Goal: Task Accomplishment & Management: Manage account settings

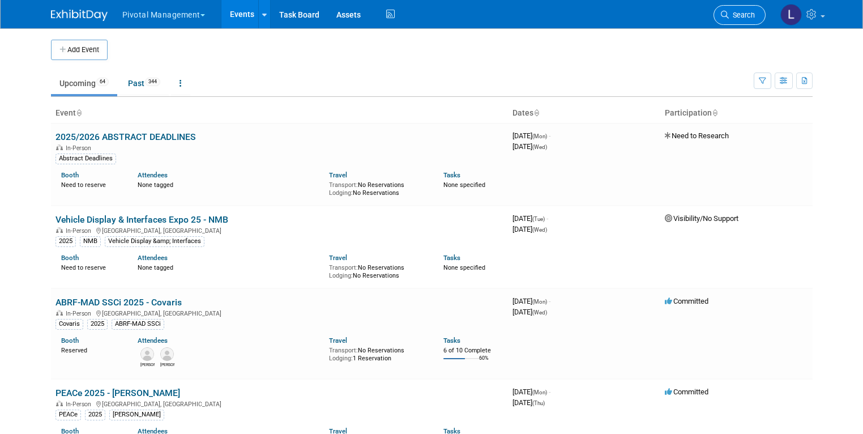
click at [742, 16] on span "Search" at bounding box center [742, 15] width 26 height 8
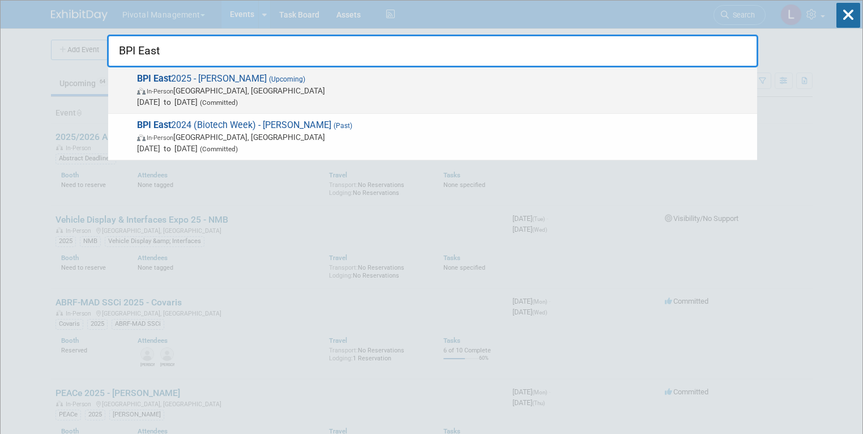
type input "BPI East"
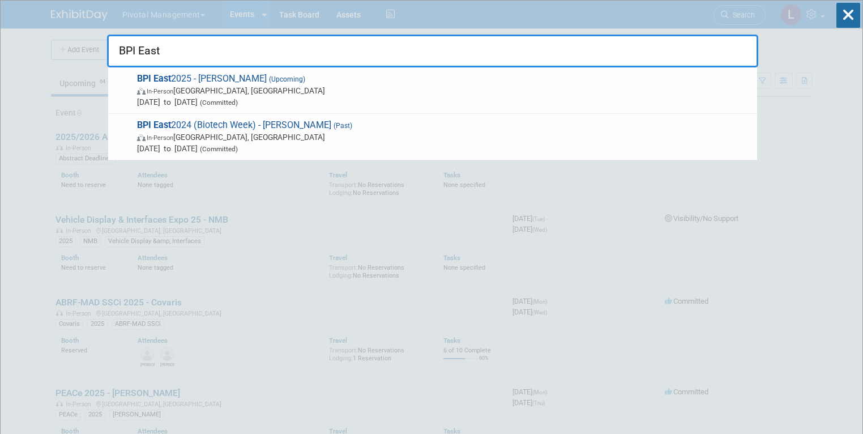
click at [263, 96] on span "Sep 16, 2025 to Sep 18, 2025 (Committed)" at bounding box center [444, 101] width 614 height 11
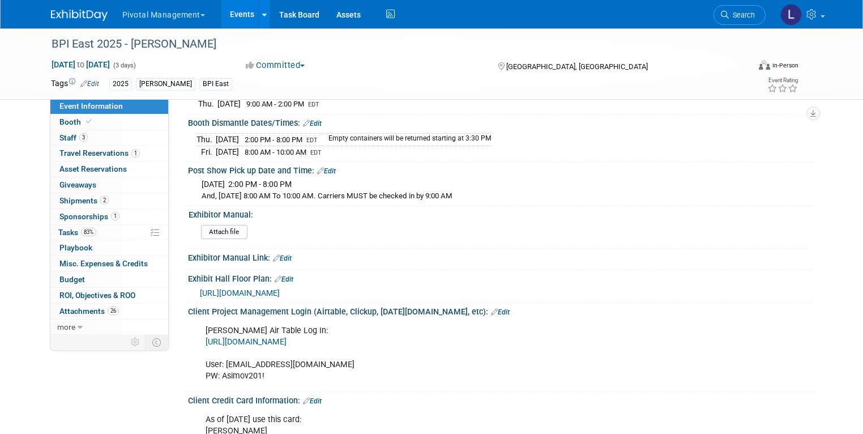
scroll to position [1993, 0]
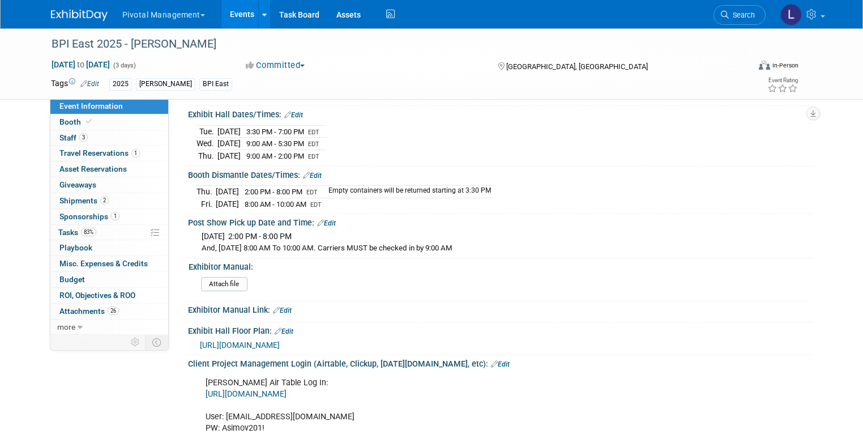
click at [233, 344] on div "Exhibit Hall Floor Plan: Edit https://bwb2025.expofp.com/" at bounding box center [497, 338] width 629 height 33
click at [233, 340] on span "https://bwb2025.expofp.com/" at bounding box center [240, 344] width 80 height 9
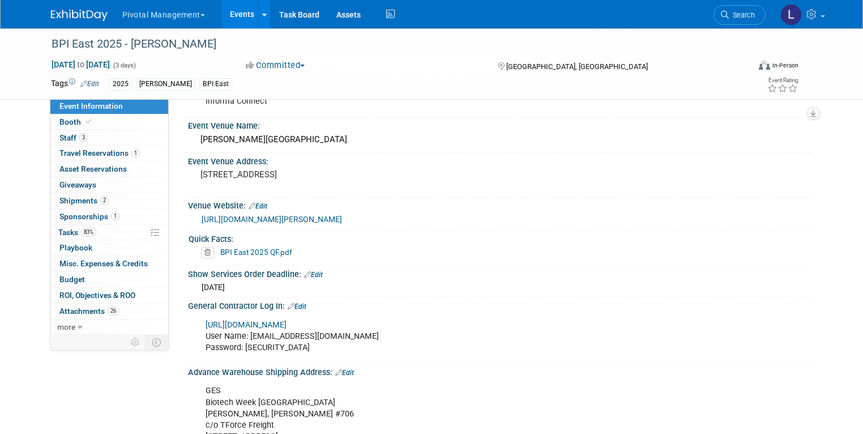
scroll to position [1385, 0]
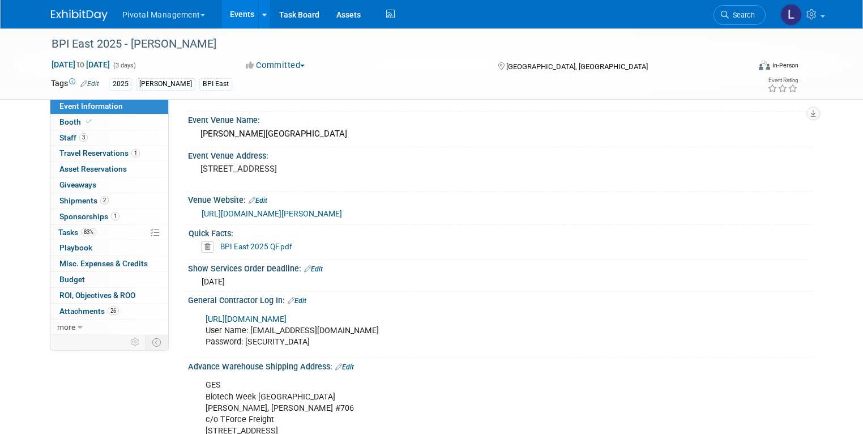
click at [263, 242] on link "BPI East 2025 QF.pdf" at bounding box center [256, 246] width 72 height 9
click at [729, 16] on icon at bounding box center [725, 15] width 8 height 8
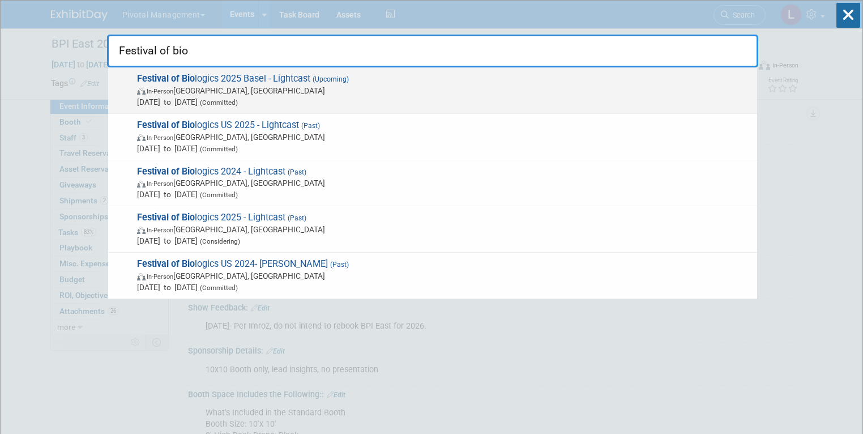
type input "Festival of bio"
click at [400, 92] on span "In-Person Basel, Switzerland" at bounding box center [444, 90] width 614 height 11
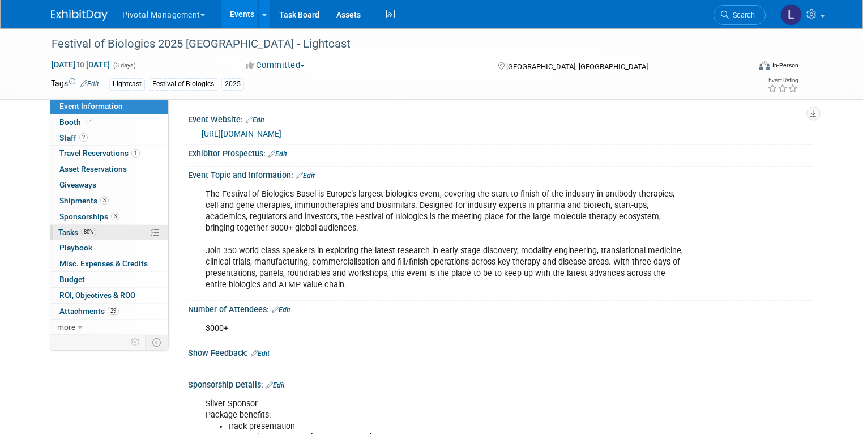
click at [81, 232] on span "80%" at bounding box center [88, 232] width 15 height 8
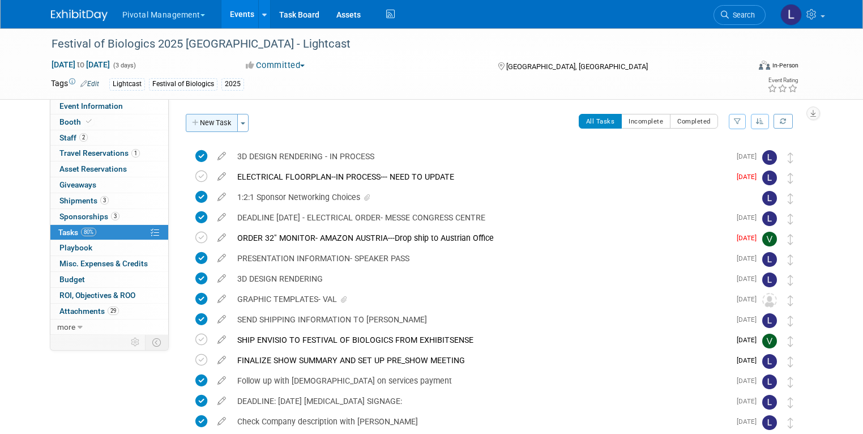
click at [216, 118] on button "New Task" at bounding box center [212, 123] width 52 height 18
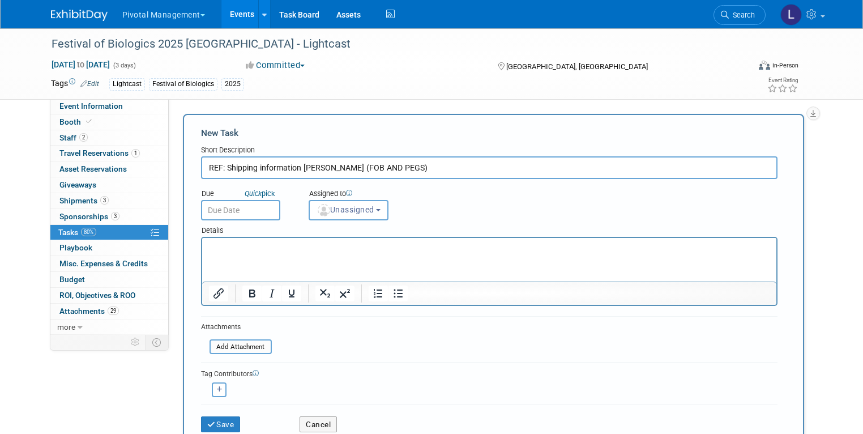
type input "REF: Shipping information [PERSON_NAME] (FOB AND PEGS)"
click at [281, 254] on html at bounding box center [489, 246] width 574 height 16
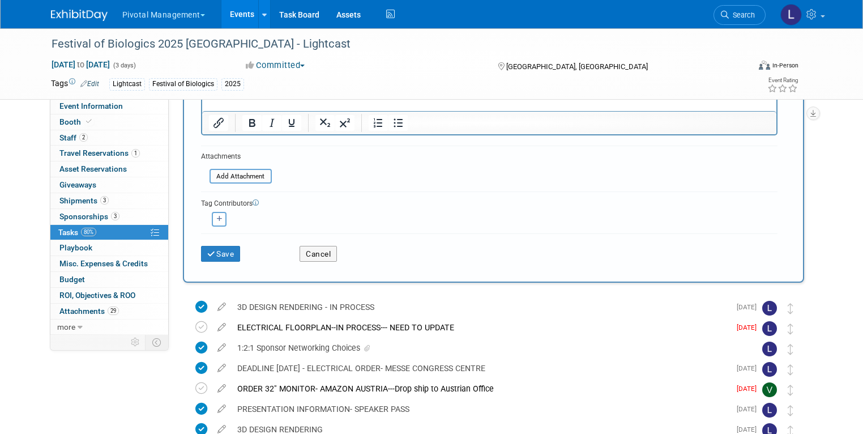
scroll to position [412, 0]
click at [209, 247] on button "Save" at bounding box center [221, 255] width 40 height 16
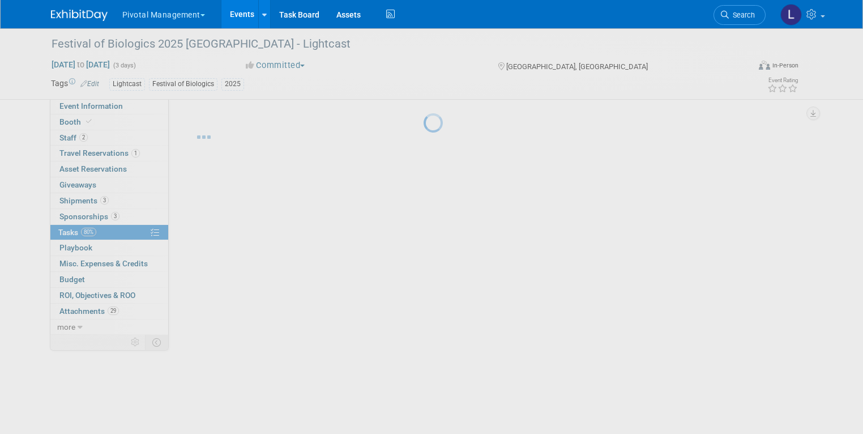
scroll to position [0, 0]
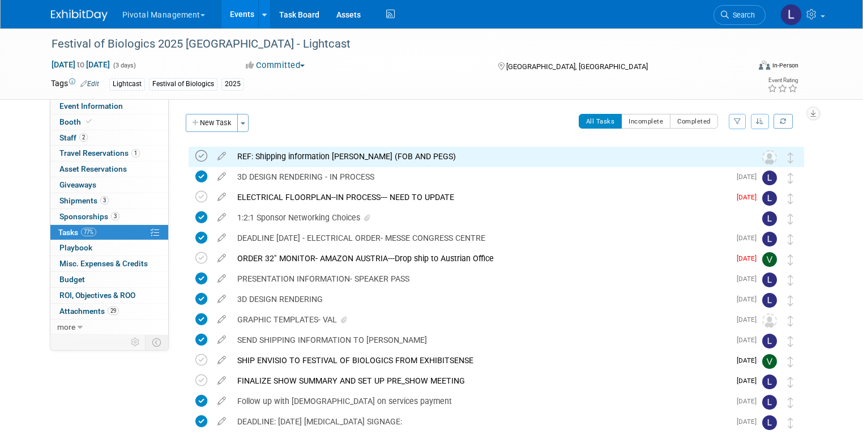
click at [195, 155] on icon at bounding box center [201, 156] width 12 height 12
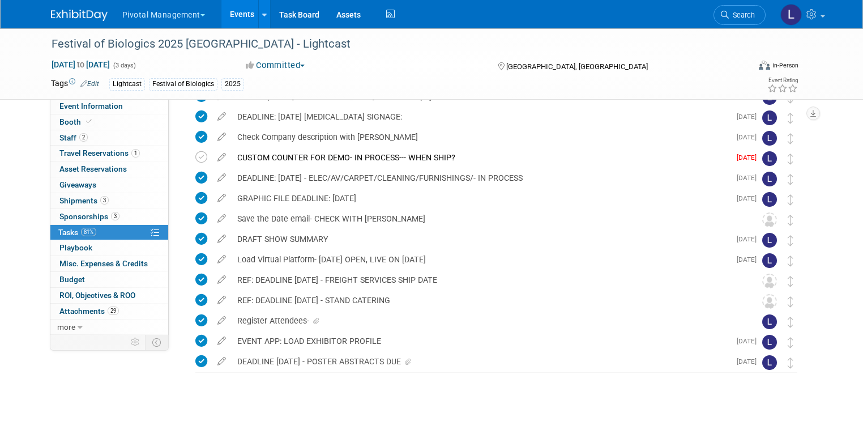
scroll to position [311, 0]
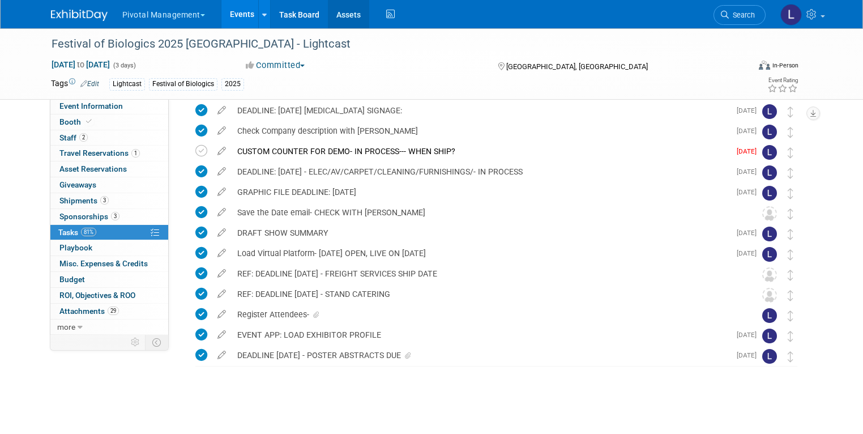
click at [332, 15] on link "Assets" at bounding box center [348, 14] width 41 height 28
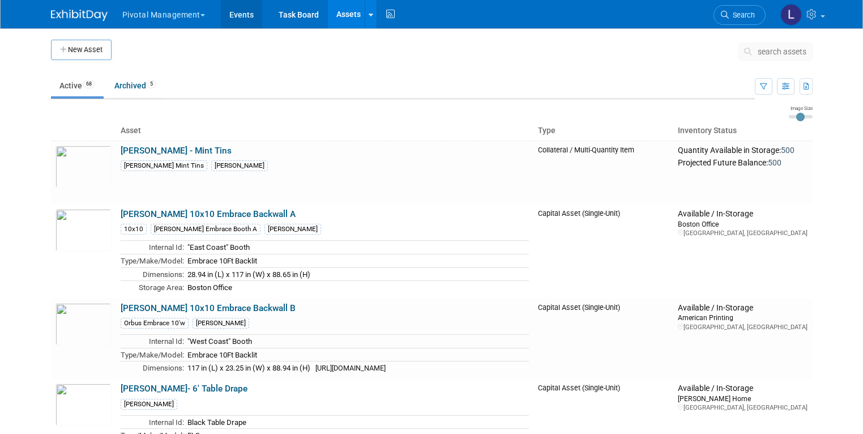
click at [226, 19] on link "Events" at bounding box center [241, 14] width 41 height 28
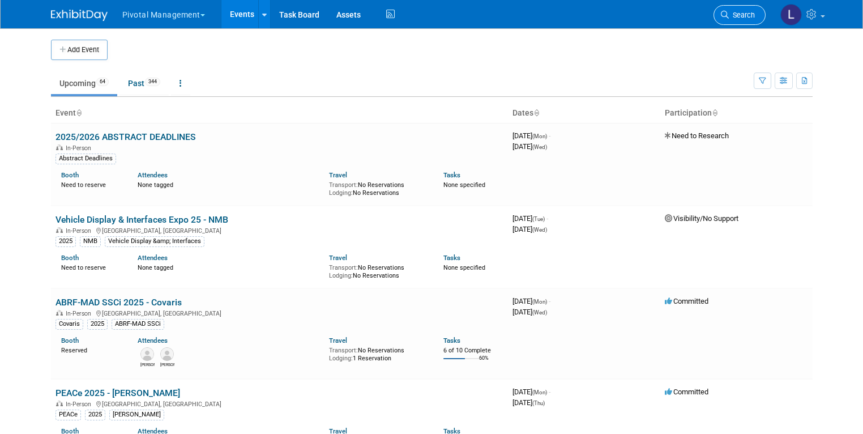
click at [751, 19] on link "Search" at bounding box center [739, 15] width 52 height 20
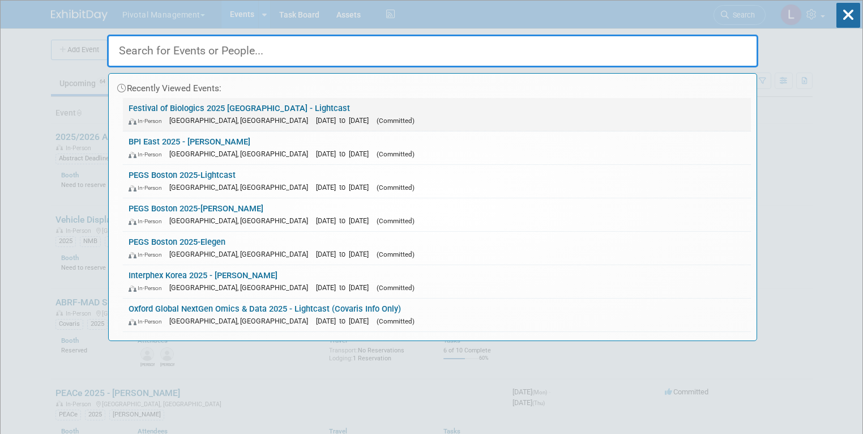
click at [176, 114] on div "In-Person Basel, Switzerland Sep 30, 2025 to Oct 2, 2025 (Committed)" at bounding box center [437, 120] width 616 height 12
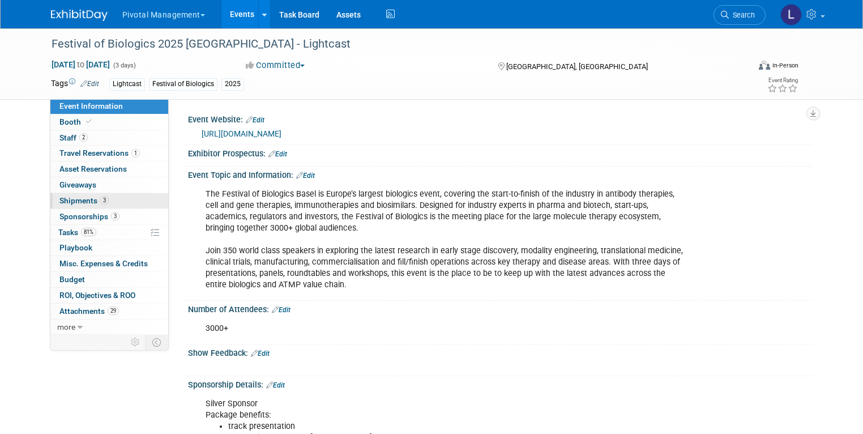
click at [65, 199] on span "Shipments 3" at bounding box center [83, 200] width 49 height 9
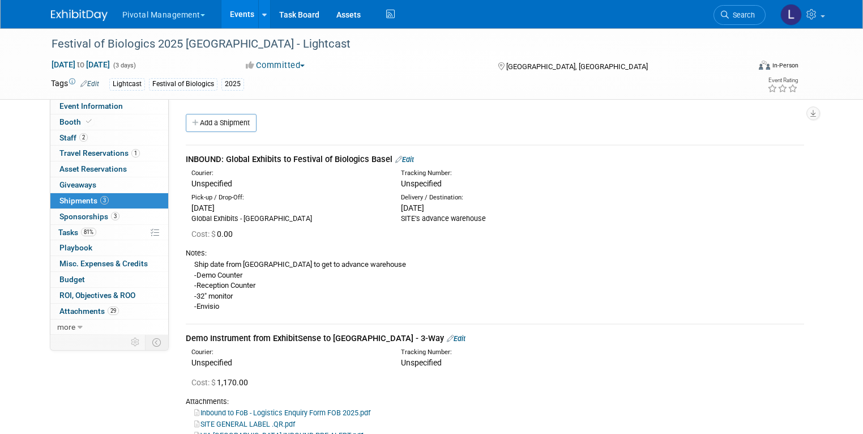
click at [447, 334] on link "Edit" at bounding box center [456, 338] width 19 height 8
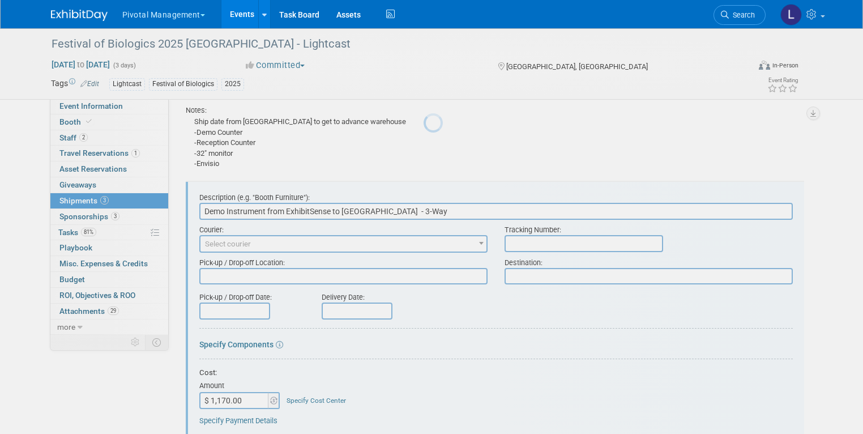
scroll to position [195, 0]
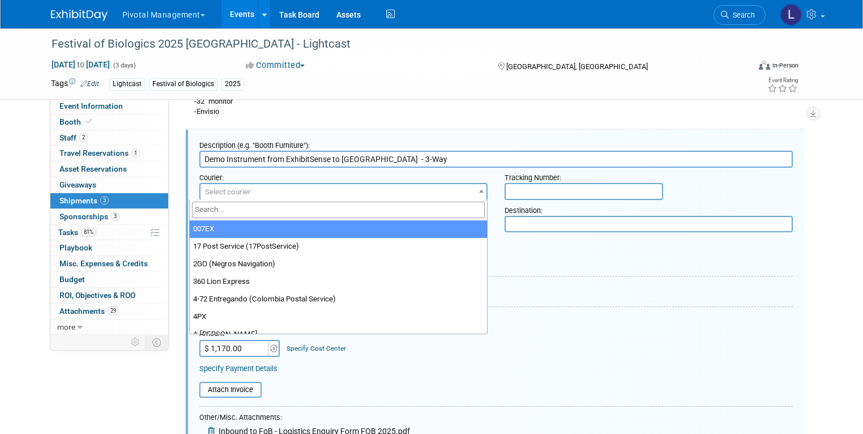
click at [265, 189] on span "Select courier" at bounding box center [343, 192] width 286 height 16
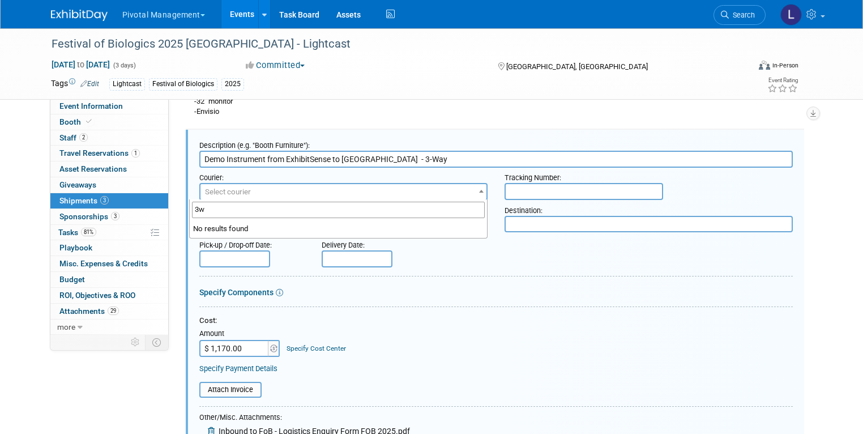
type input "3"
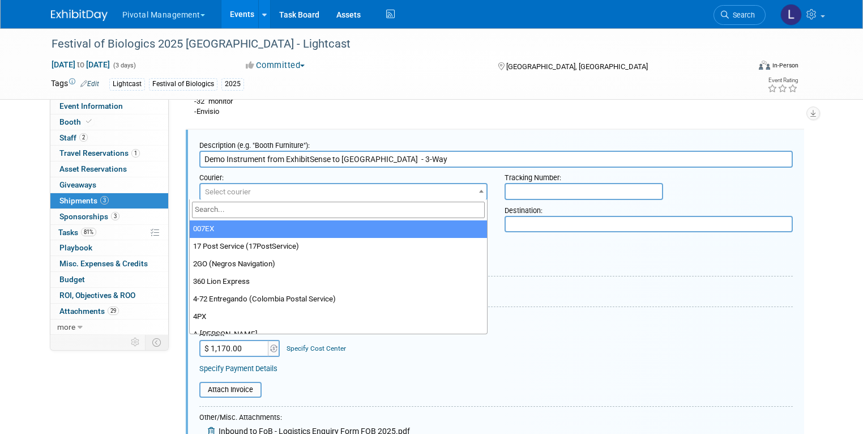
click at [596, 183] on input "text" at bounding box center [583, 191] width 159 height 17
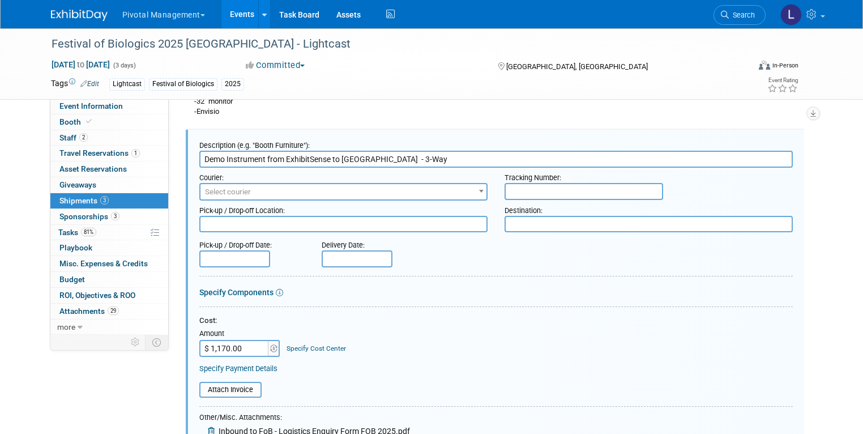
click at [306, 222] on textarea at bounding box center [343, 224] width 288 height 16
type textarea "ExhibitSense"
click at [575, 220] on textarea at bounding box center [648, 224] width 288 height 16
click at [217, 256] on input "text" at bounding box center [234, 258] width 71 height 17
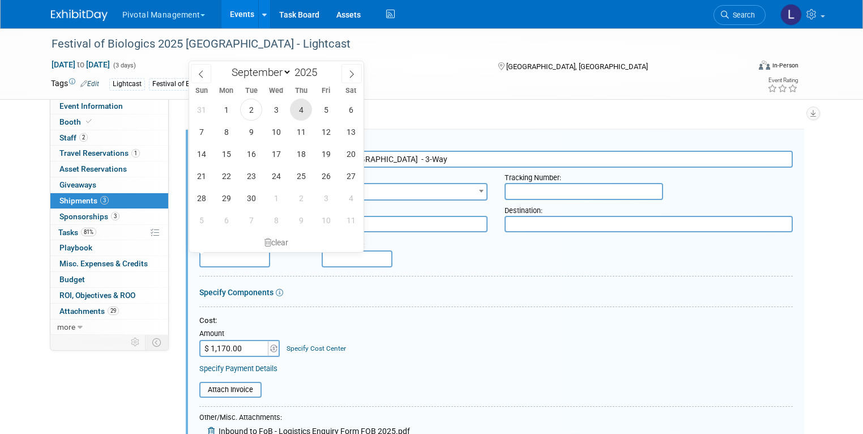
click at [299, 105] on span "4" at bounding box center [301, 109] width 22 height 22
type input "Sep 4, 2025"
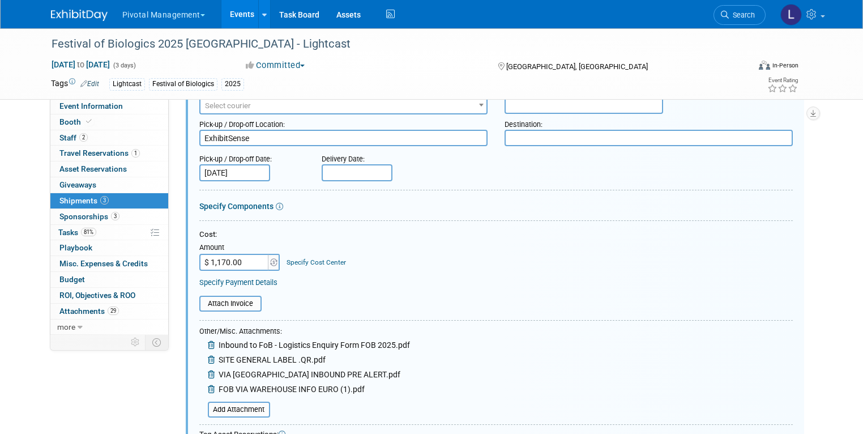
scroll to position [264, 0]
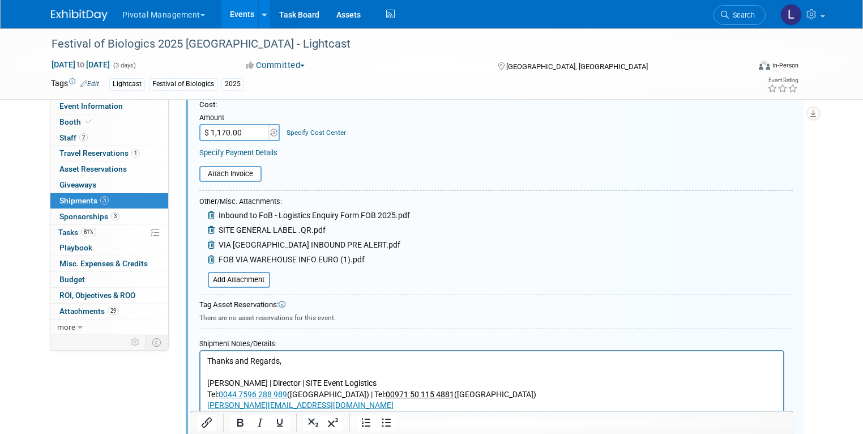
drag, startPoint x: 864, startPoint y: 173, endPoint x: 579, endPoint y: 15, distance: 326.4
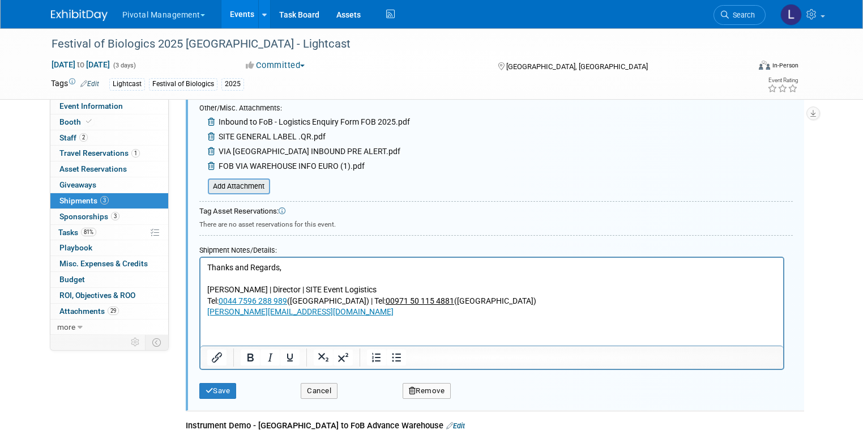
click at [242, 185] on input "file" at bounding box center [201, 186] width 135 height 14
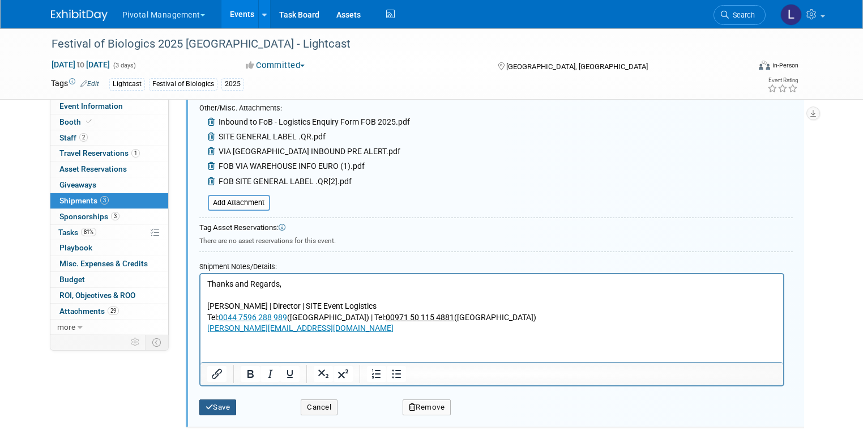
click at [214, 410] on button "Save" at bounding box center [217, 407] width 37 height 16
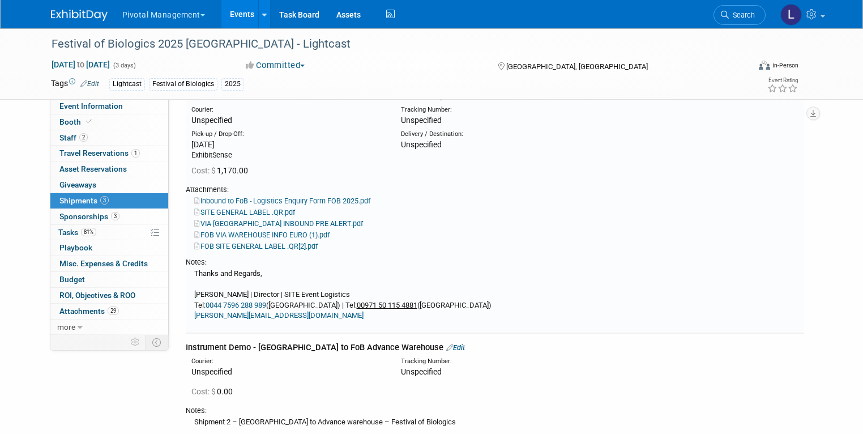
scroll to position [195, 0]
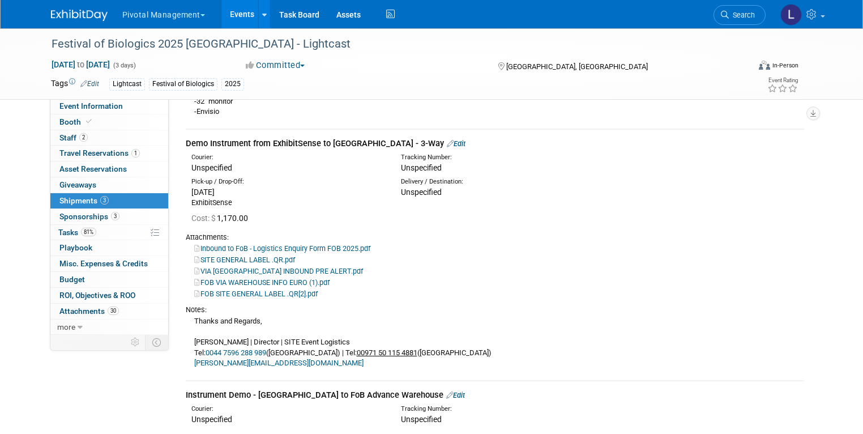
click at [251, 295] on link "FOB SITE GENERAL LABEL .QR[2].pdf" at bounding box center [255, 293] width 123 height 8
click at [418, 138] on div "Demo Instrument from ExhibitSense to Basel Airport - 3-Way Edit" at bounding box center [495, 144] width 618 height 12
click at [447, 140] on link "Edit" at bounding box center [456, 143] width 19 height 8
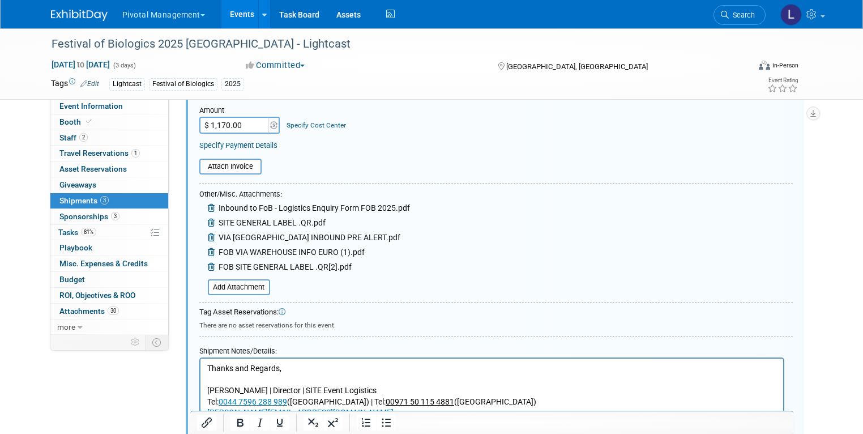
scroll to position [423, 0]
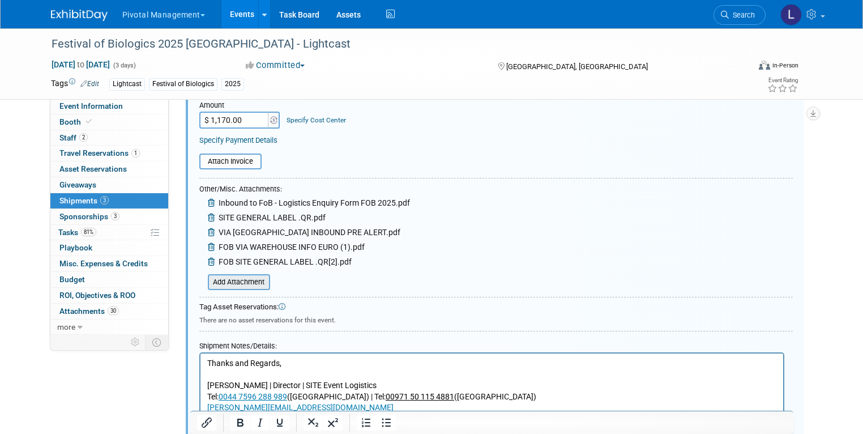
click at [237, 278] on input "file" at bounding box center [201, 282] width 135 height 14
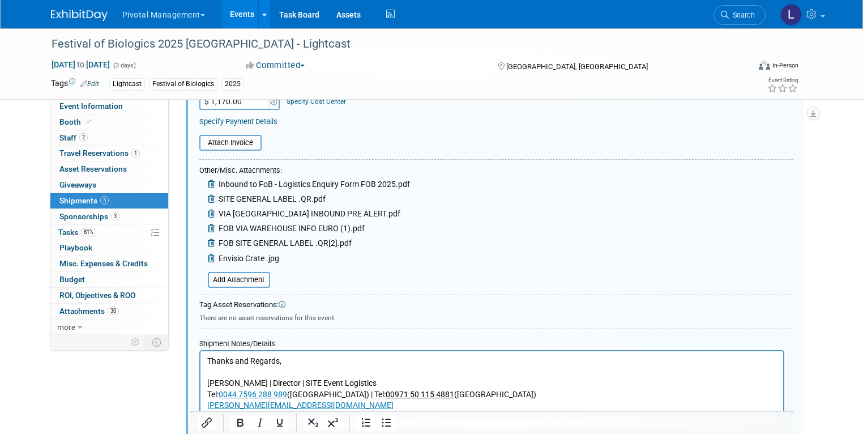
scroll to position [444, 0]
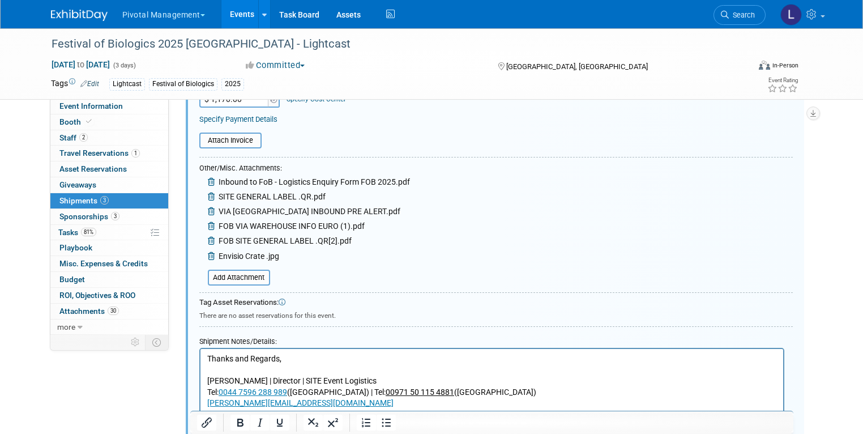
click at [208, 253] on icon at bounding box center [212, 256] width 9 height 8
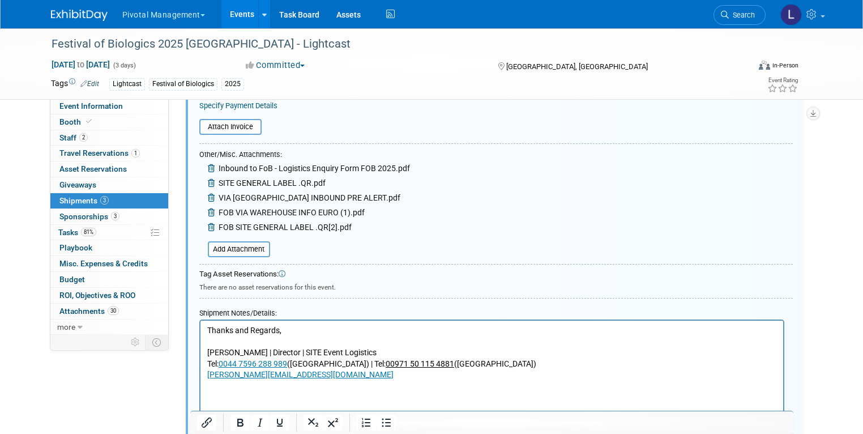
scroll to position [462, 0]
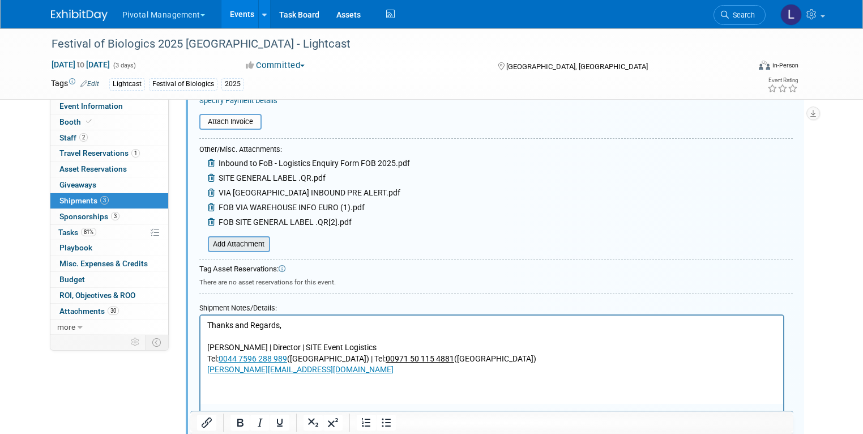
click at [230, 245] on input "file" at bounding box center [201, 244] width 135 height 14
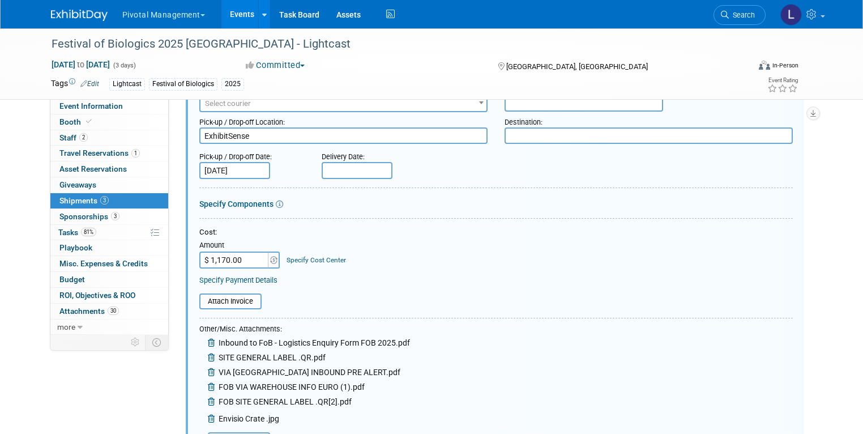
scroll to position [281, 0]
click at [276, 202] on icon at bounding box center [279, 205] width 7 height 7
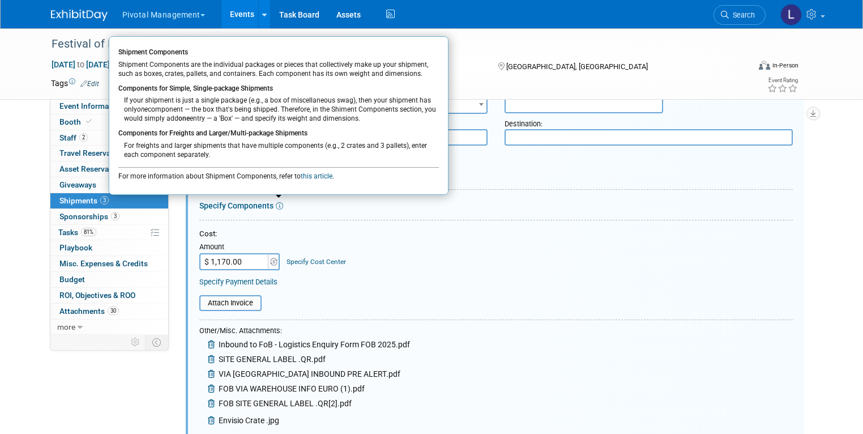
click at [244, 203] on link "Specify Components" at bounding box center [236, 205] width 74 height 9
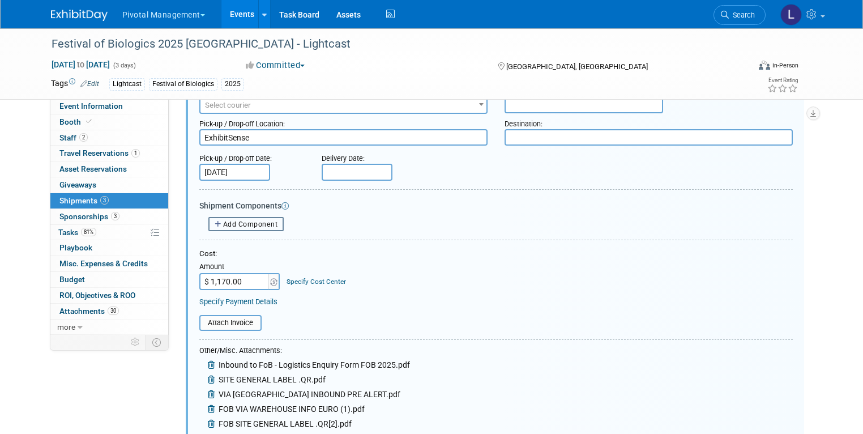
click at [235, 220] on span "Add Component" at bounding box center [250, 224] width 55 height 8
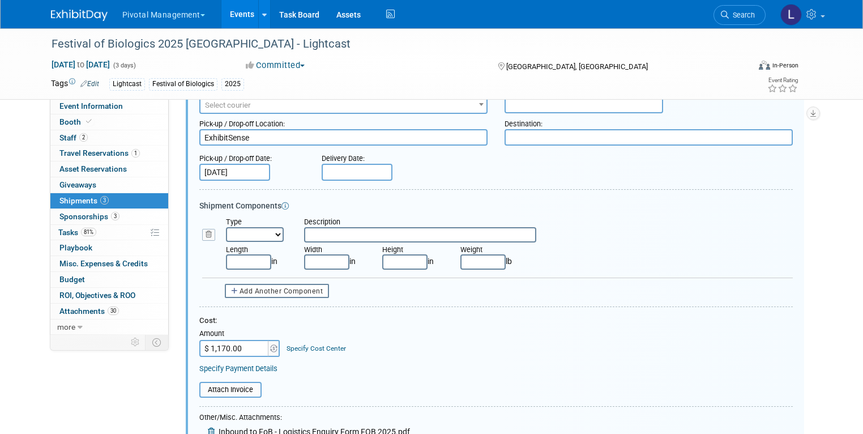
click at [237, 227] on select "Bag Bin Box Bundle Cage Case Container Cooler Crate Drum/Barrel Envelope Machin…" at bounding box center [255, 234] width 58 height 15
select select "3"
click at [226, 227] on select "Bag Bin Box Bundle Cage Case Container Cooler Crate Drum/Barrel Envelope Machin…" at bounding box center [255, 234] width 58 height 15
click at [336, 230] on input "text" at bounding box center [420, 234] width 232 height 15
click at [476, 257] on input "text" at bounding box center [482, 261] width 45 height 15
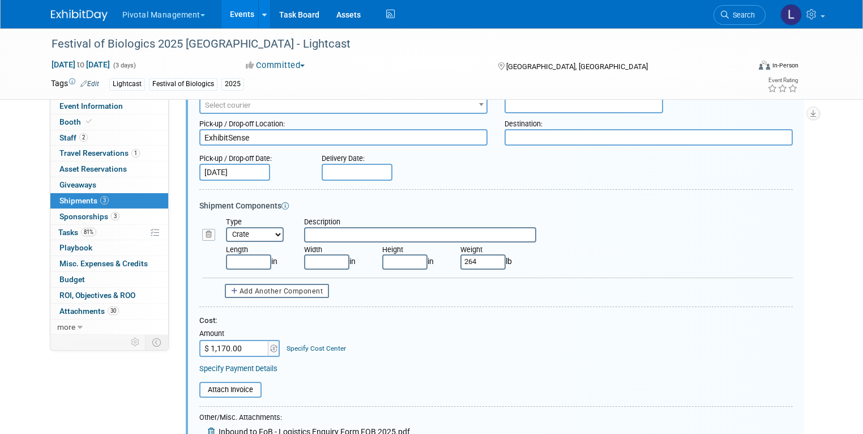
type input "264.00"
click at [226, 260] on input "text" at bounding box center [248, 261] width 45 height 15
click at [400, 257] on input "text" at bounding box center [404, 261] width 45 height 15
type input "54.00"
click at [327, 259] on input "text" at bounding box center [326, 261] width 45 height 15
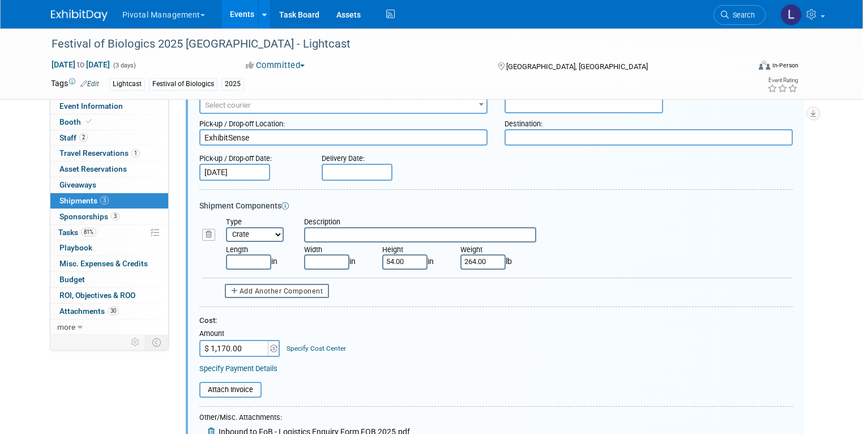
click at [249, 265] on input "text" at bounding box center [248, 261] width 45 height 15
type input "31.00"
click at [328, 259] on input "text" at bounding box center [326, 261] width 45 height 15
type input "39.00"
click at [371, 231] on input "text" at bounding box center [420, 234] width 232 height 15
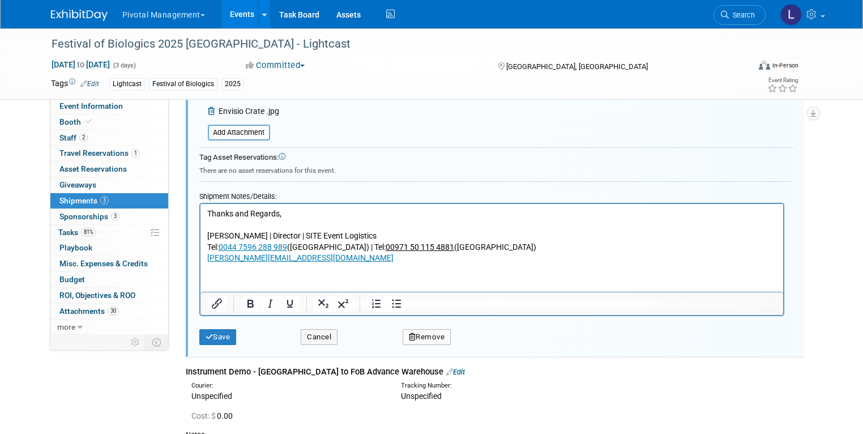
scroll to position [682, 0]
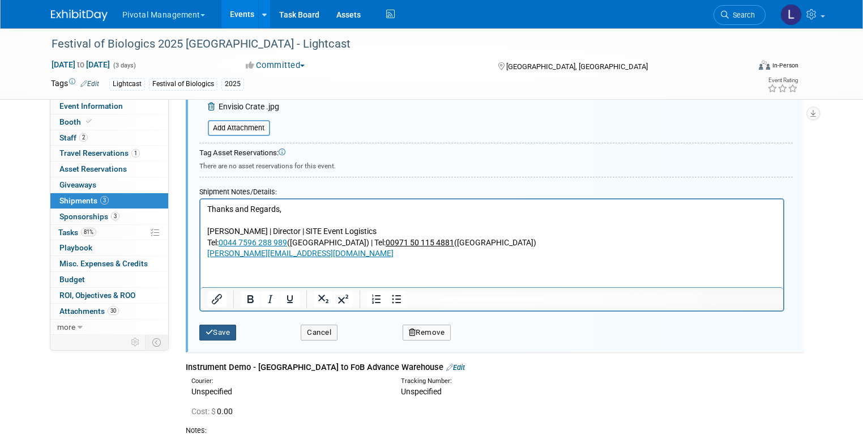
type input "Envisio Unit with swag and collaterl"
click at [200, 333] on button "Save" at bounding box center [217, 332] width 37 height 16
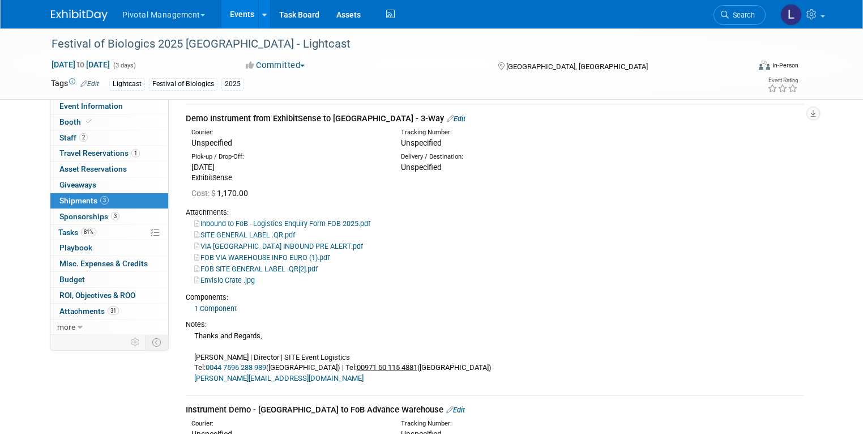
scroll to position [218, 0]
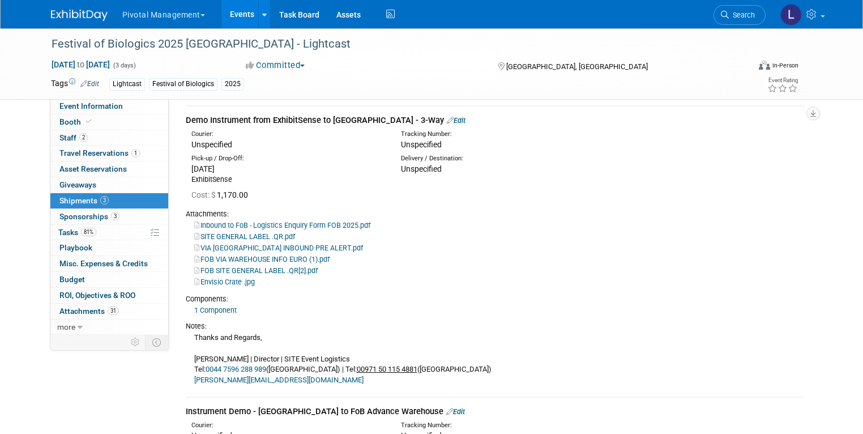
click at [447, 119] on link "Edit" at bounding box center [456, 120] width 19 height 8
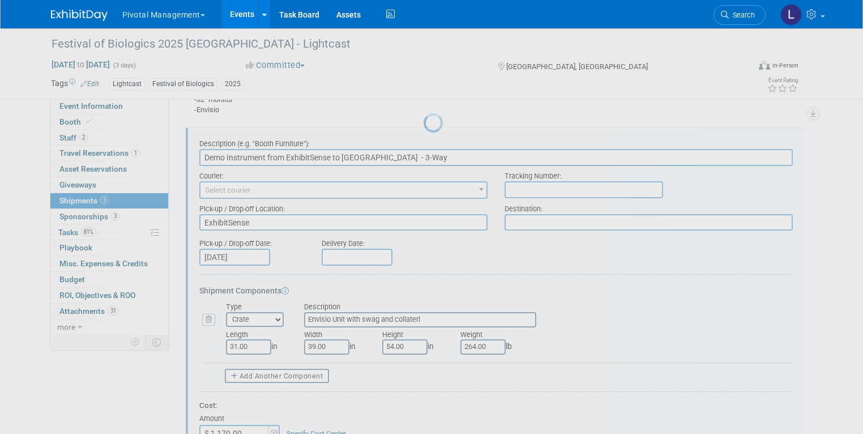
scroll to position [195, 0]
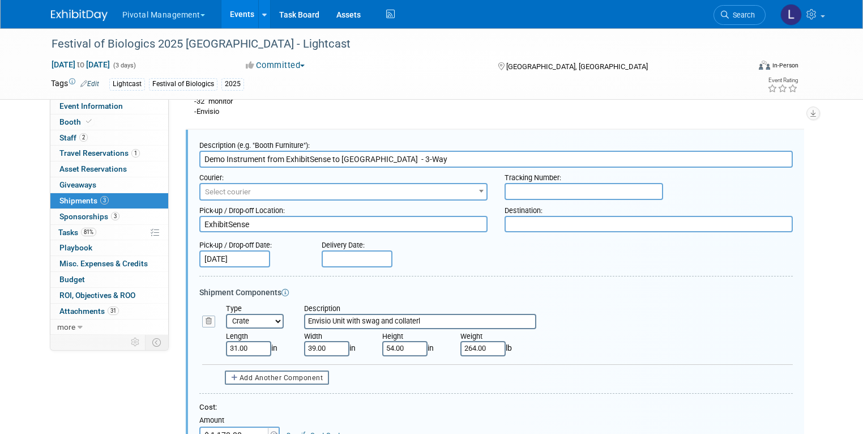
click at [558, 228] on textarea at bounding box center [648, 224] width 288 height 16
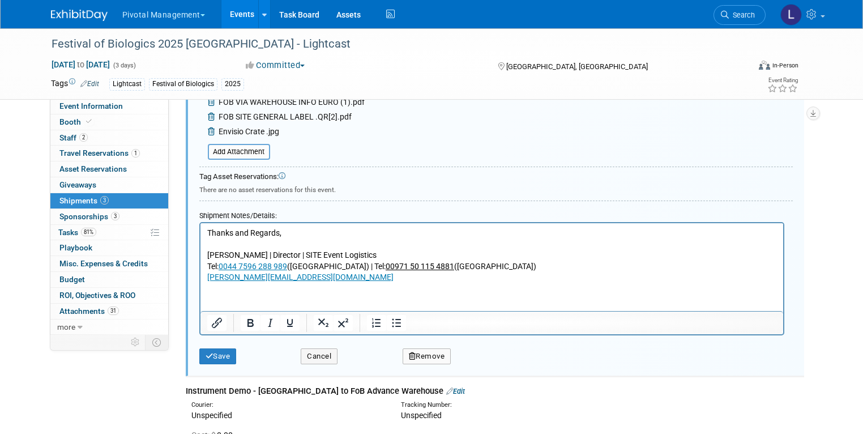
scroll to position [680, 0]
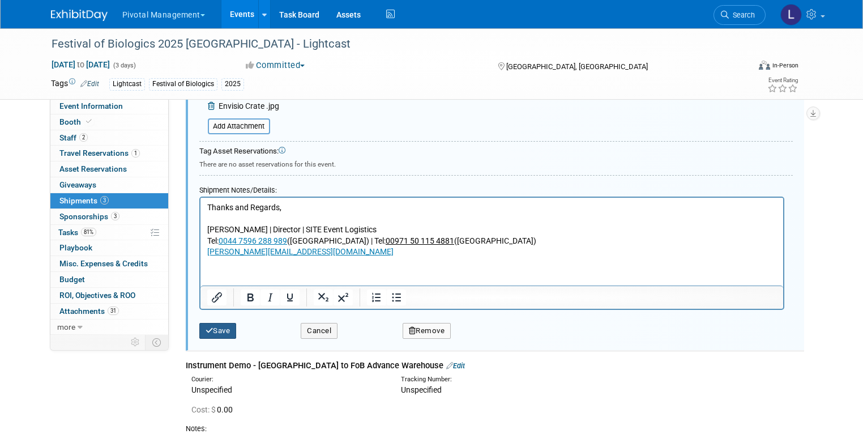
type textarea "Messe Congress Centre Basel"
click at [225, 324] on button "Save" at bounding box center [217, 331] width 37 height 16
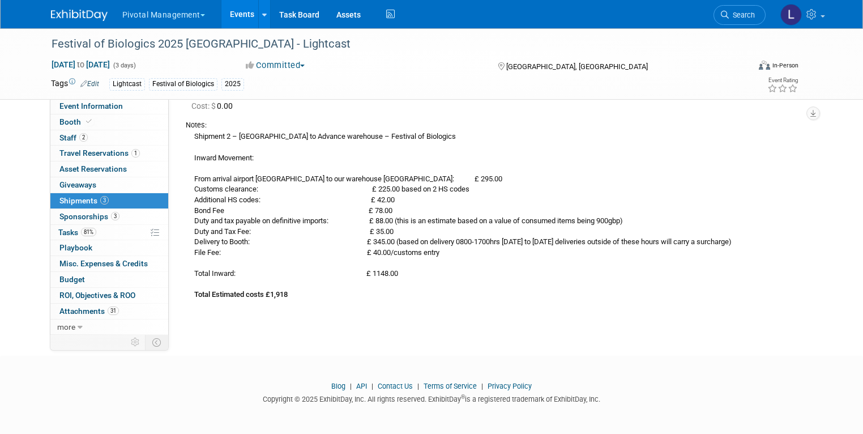
scroll to position [123, 0]
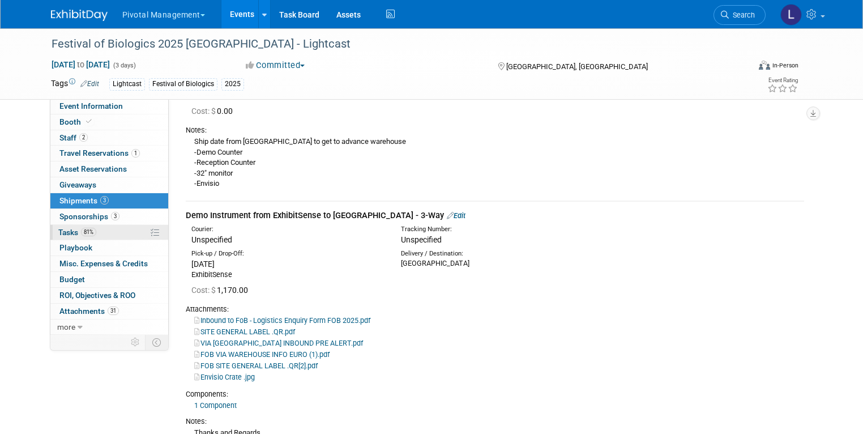
click at [67, 232] on span "Tasks 81%" at bounding box center [77, 232] width 38 height 9
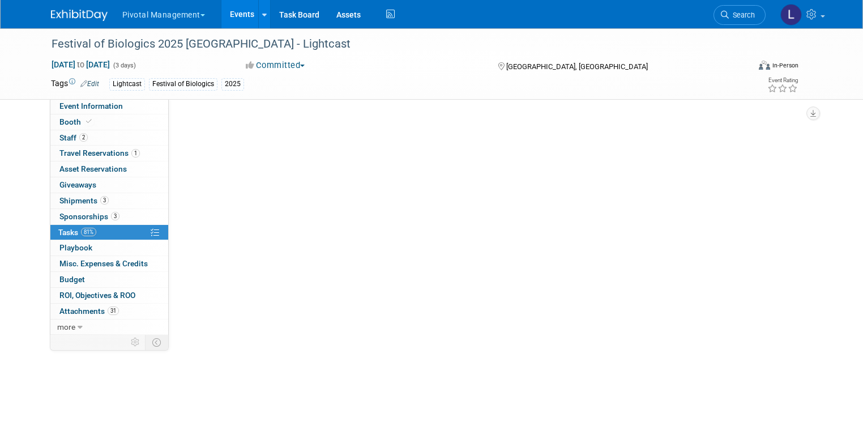
scroll to position [0, 0]
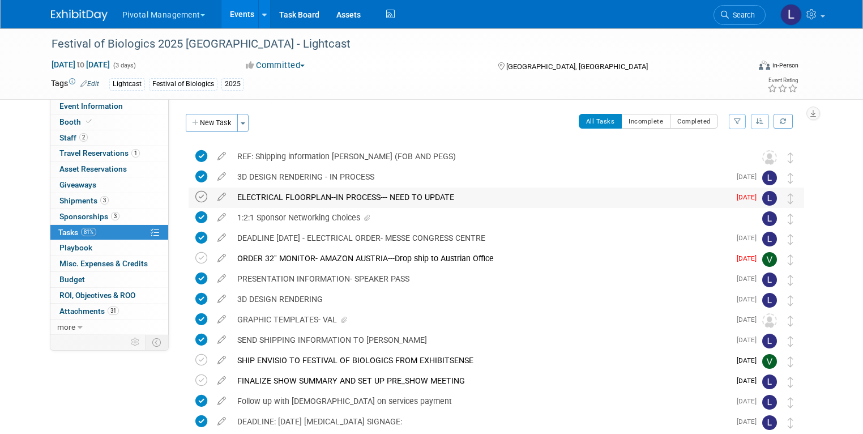
click at [195, 196] on icon at bounding box center [201, 197] width 12 height 12
click at [212, 194] on icon at bounding box center [222, 194] width 20 height 14
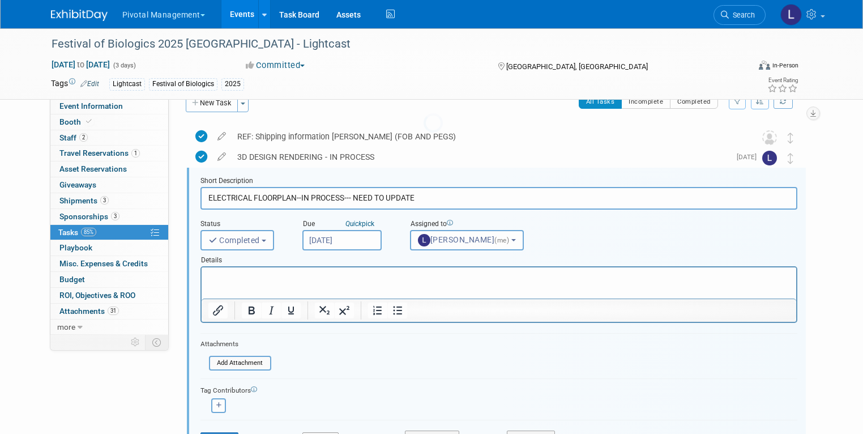
scroll to position [22, 0]
drag, startPoint x: 292, startPoint y: 196, endPoint x: 469, endPoint y: 196, distance: 177.2
click at [469, 197] on input "ELECTRICAL FLOORPLAN--IN PROCESS--- NEED TO UPDATE" at bounding box center [498, 196] width 597 height 22
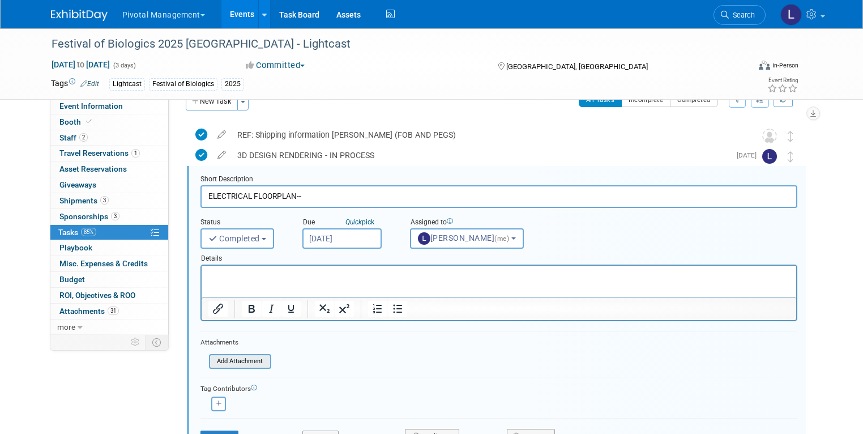
type input "ELECTRICAL FLOORPLAN--"
click at [239, 358] on input "file" at bounding box center [212, 361] width 115 height 12
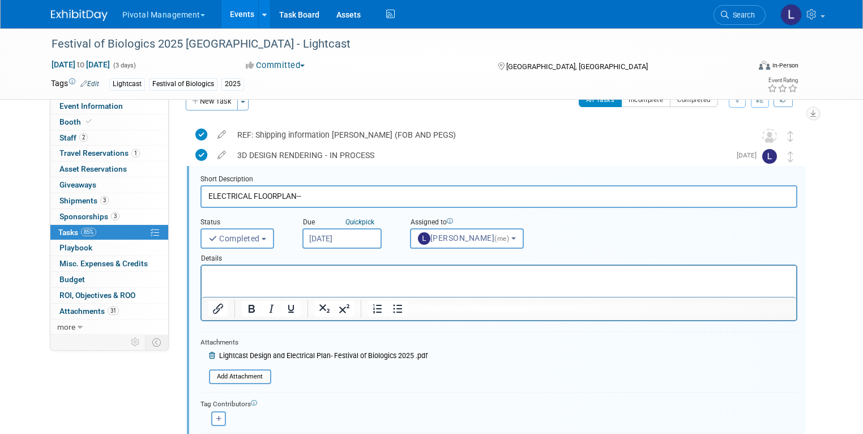
click at [243, 280] on p "Rich Text Area. Press ALT-0 for help." at bounding box center [498, 275] width 581 height 11
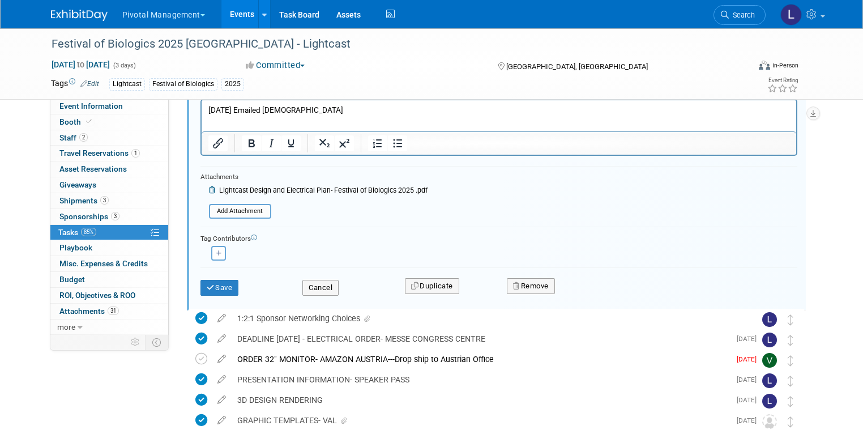
scroll to position [208, 0]
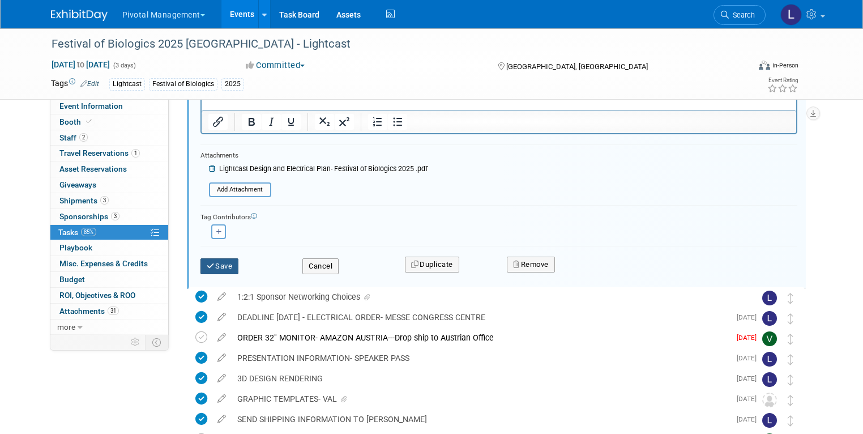
drag, startPoint x: 235, startPoint y: 262, endPoint x: 220, endPoint y: 263, distance: 14.8
click at [220, 263] on div "Save" at bounding box center [243, 262] width 102 height 23
click at [220, 263] on button "Save" at bounding box center [219, 266] width 38 height 16
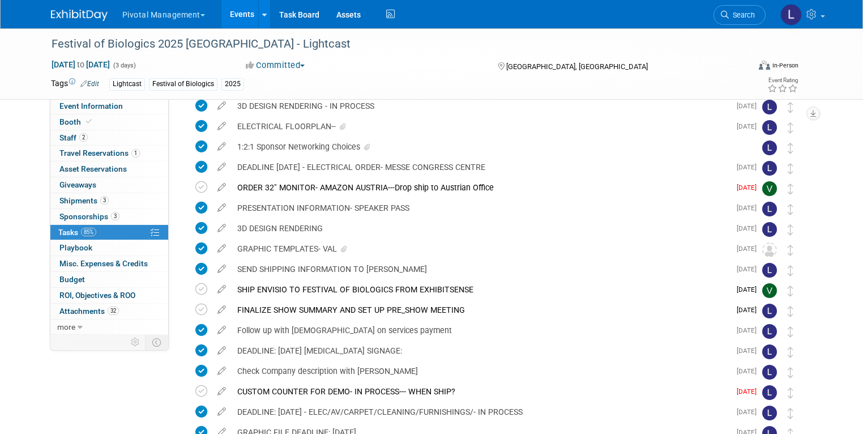
scroll to position [0, 0]
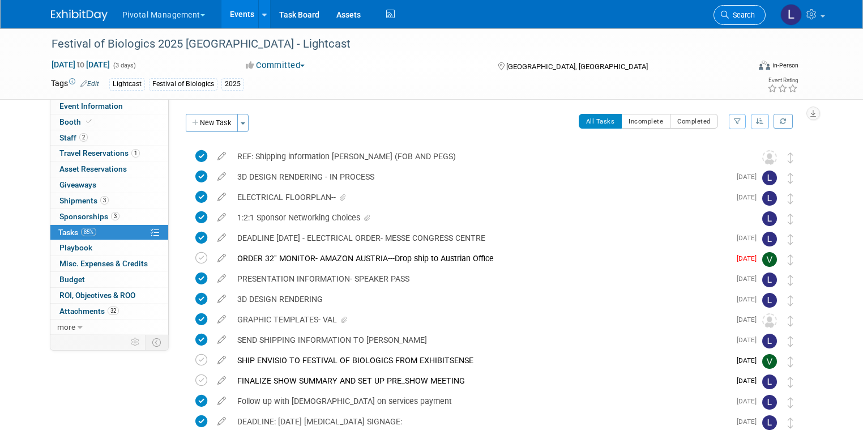
click at [743, 18] on span "Search" at bounding box center [742, 15] width 26 height 8
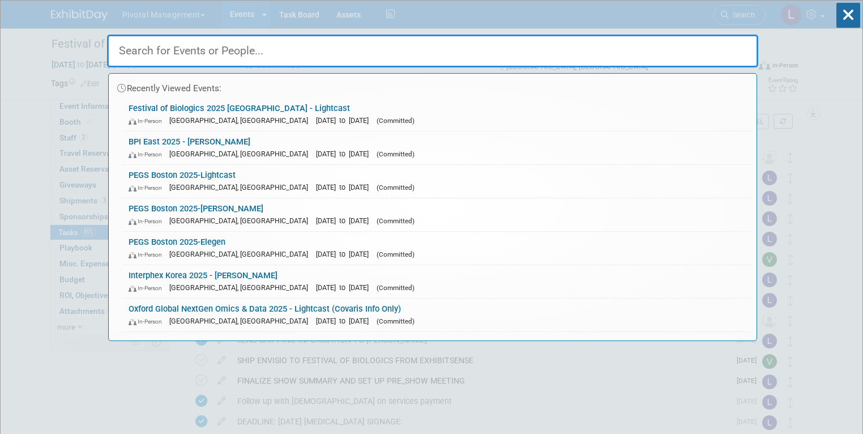
click at [196, 54] on input "text" at bounding box center [432, 51] width 651 height 33
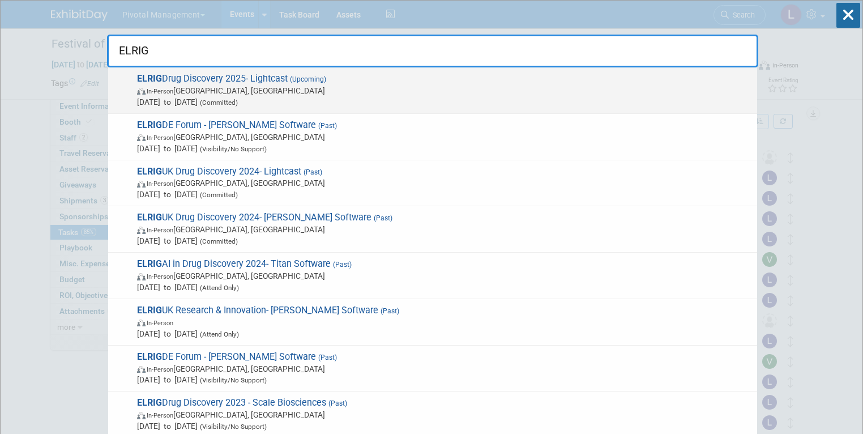
type input "ELRIG"
click at [215, 85] on span "In-Person England, United Kingdom" at bounding box center [444, 90] width 614 height 11
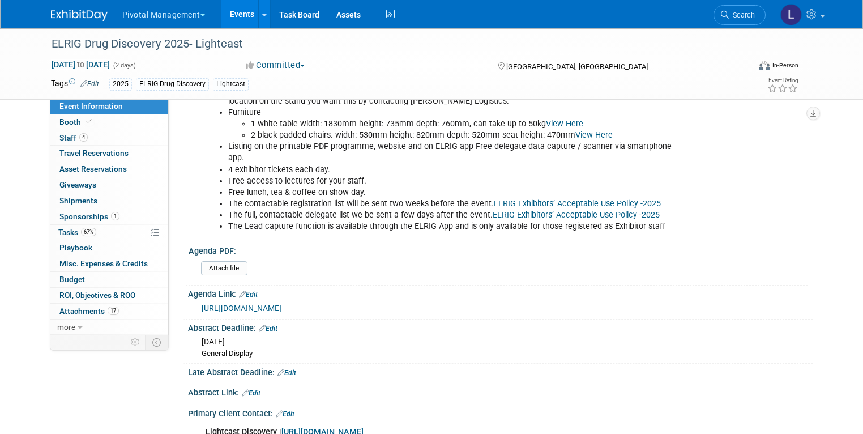
scroll to position [428, 0]
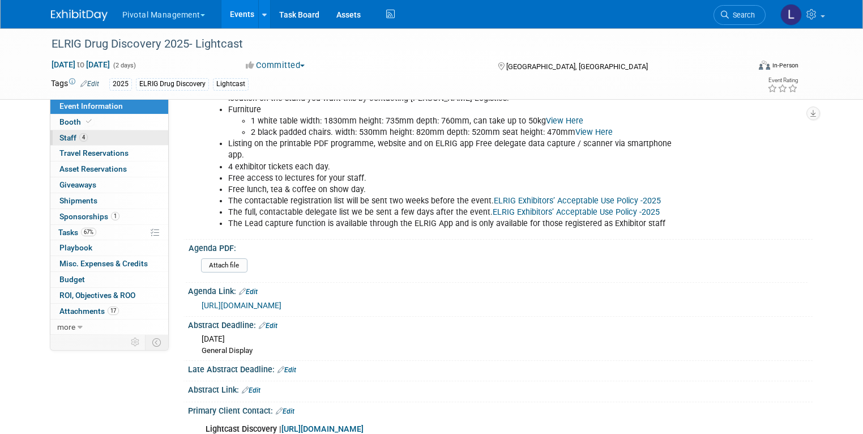
click at [79, 139] on span "4" at bounding box center [83, 137] width 8 height 8
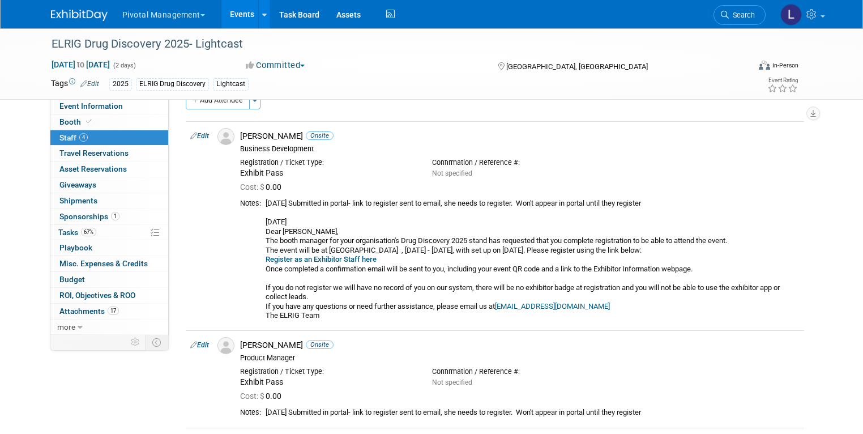
scroll to position [0, 0]
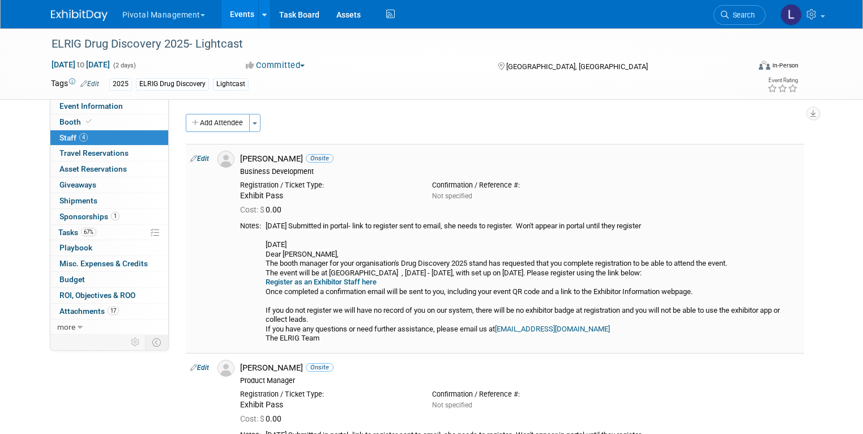
click at [194, 157] on link "Edit" at bounding box center [199, 159] width 19 height 8
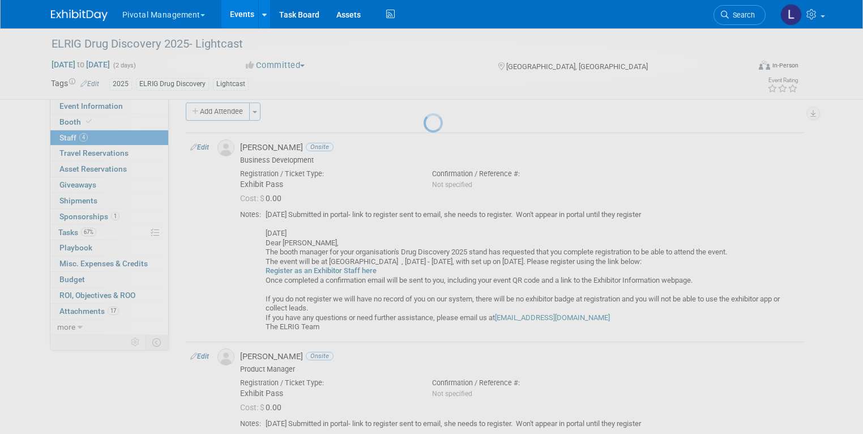
select select "5b022b84-7aa2-49e5-8a38-0b274a6efa99"
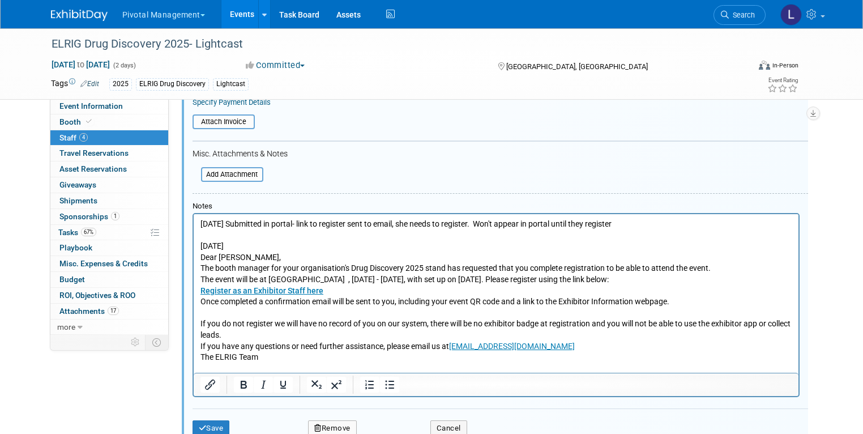
scroll to position [276, 0]
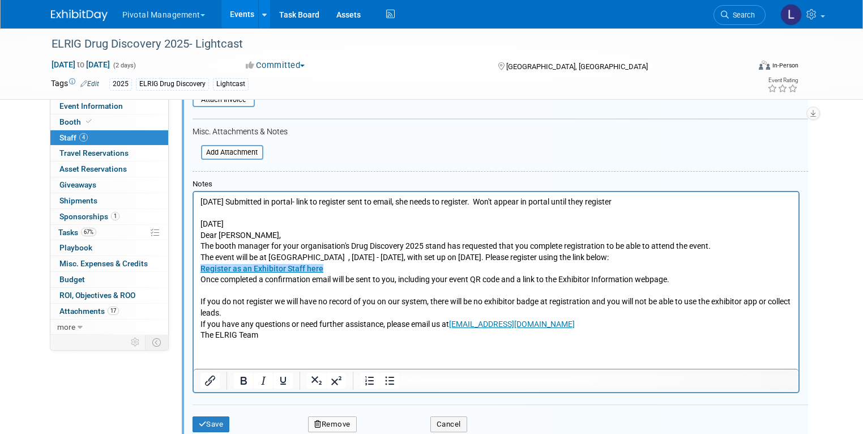
click at [294, 271] on link "Register as an Exhibitor Staff here" at bounding box center [261, 268] width 123 height 9
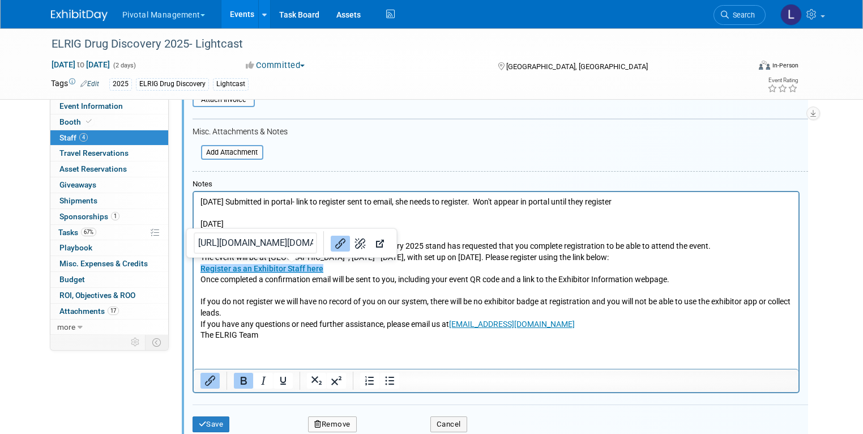
click at [476, 265] on p "7/21/25 Submitted in portal- link to register sent to email, she needs to regis…" at bounding box center [496, 268] width 592 height 144
click at [220, 268] on link "Register as an Exhibitor Staff here﻿" at bounding box center [261, 268] width 123 height 9
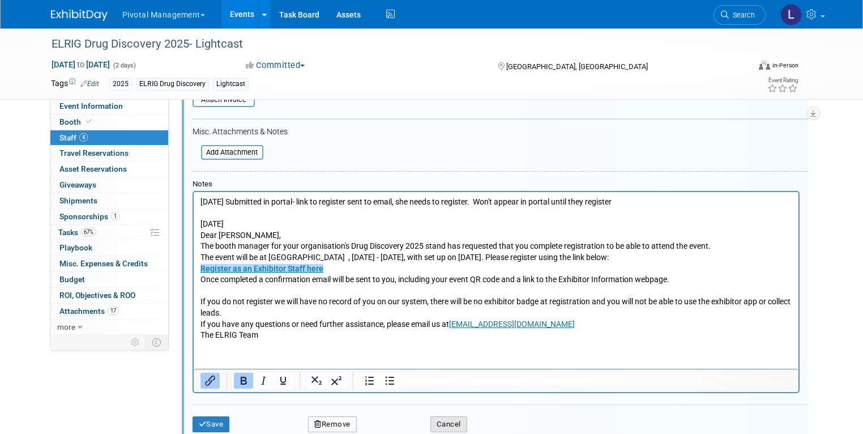
click at [430, 423] on button "Cancel" at bounding box center [448, 424] width 37 height 16
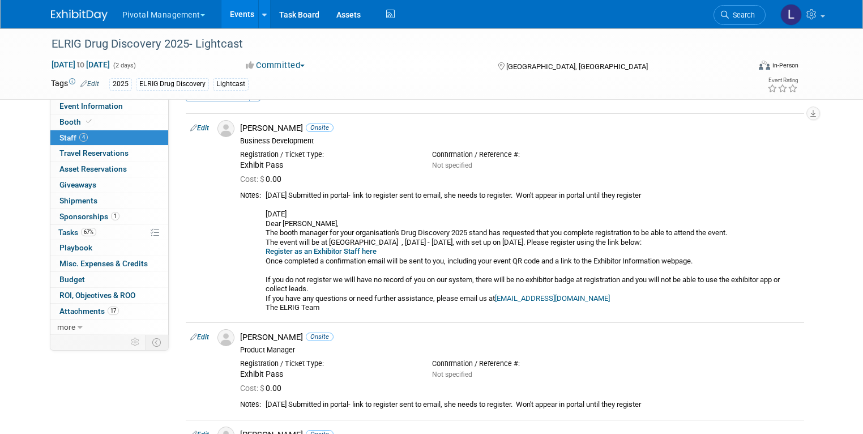
scroll to position [29, 0]
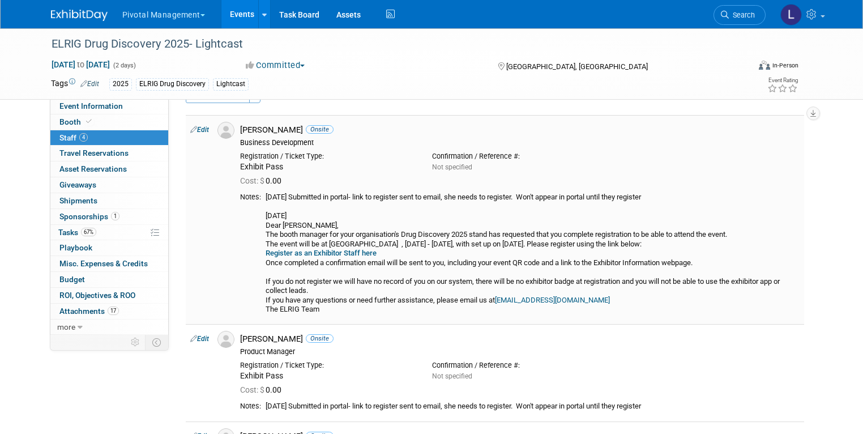
click at [306, 251] on link "Register as an Exhibitor Staff here" at bounding box center [320, 253] width 111 height 8
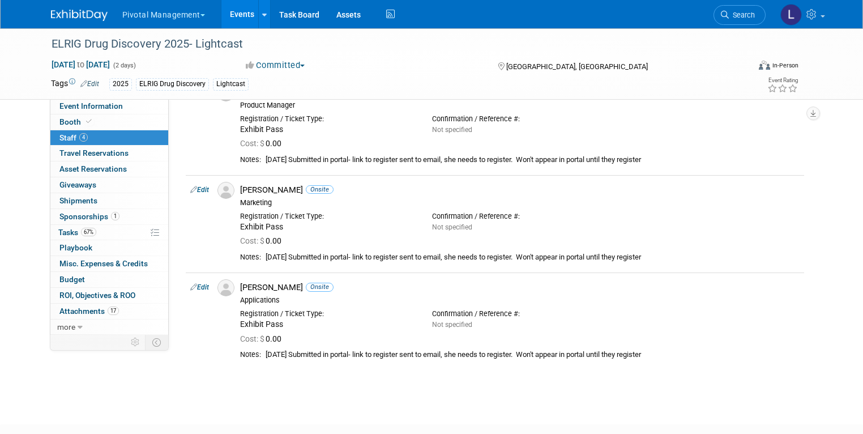
scroll to position [275, 0]
click at [190, 189] on link "Edit" at bounding box center [199, 190] width 19 height 8
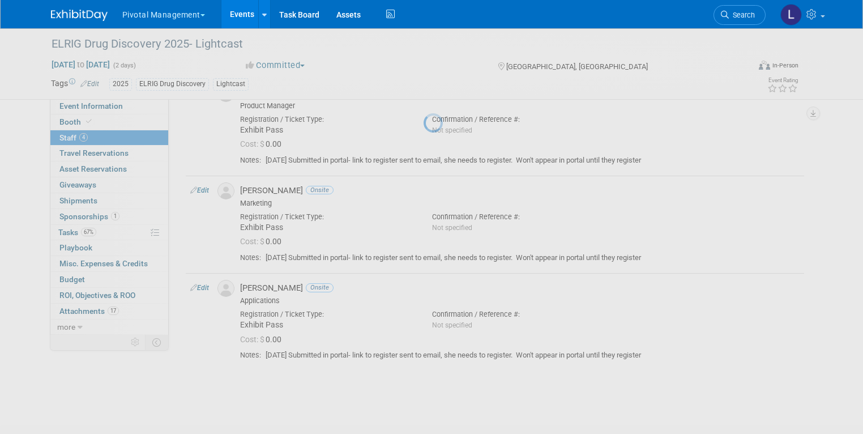
select select "274560ec-6b4f-4677-b369-ffd356ecefc5"
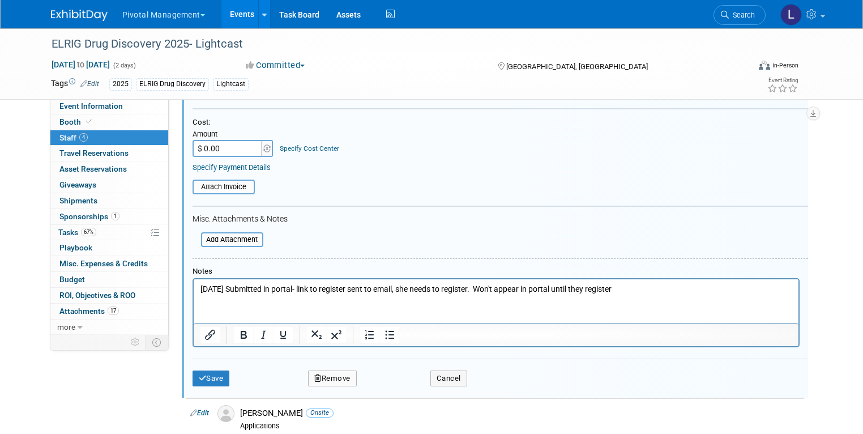
scroll to position [512, 0]
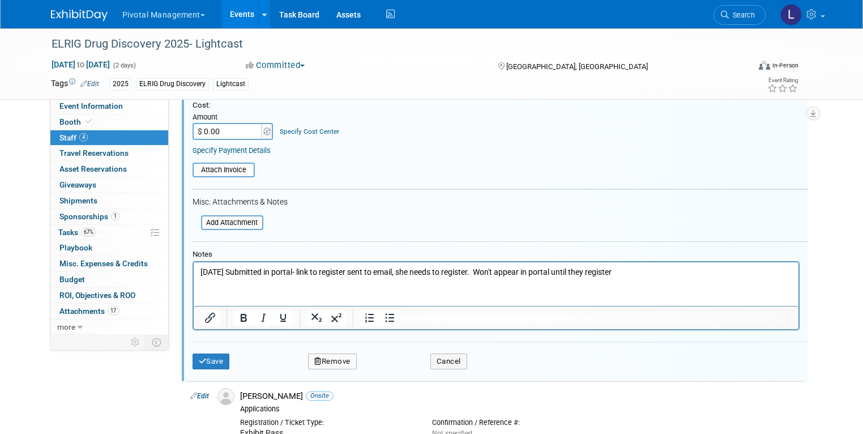
click at [388, 264] on html "7/21/25 Submitted in portal- link to register sent to email, she needs to regis…" at bounding box center [495, 270] width 605 height 16
drag, startPoint x: 638, startPoint y: 272, endPoint x: 303, endPoint y: 272, distance: 334.6
click at [303, 272] on p "7/21/25 Submitted in portal- link to register sent to email, she needs to regis…" at bounding box center [496, 272] width 592 height 11
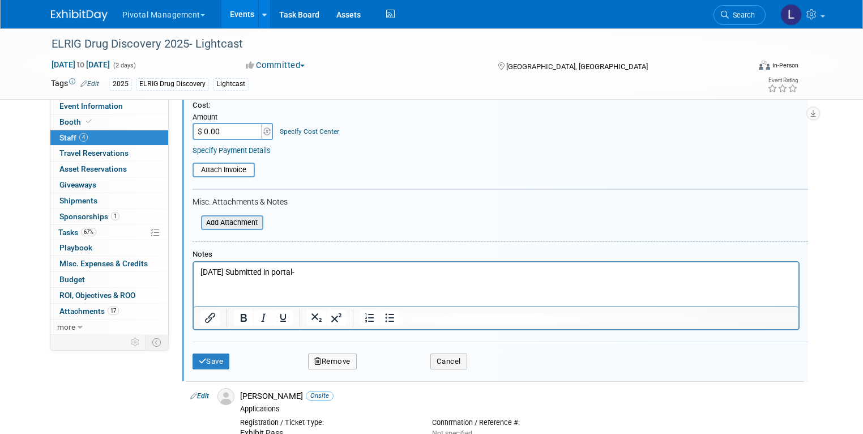
click at [211, 221] on input "file" at bounding box center [194, 222] width 135 height 12
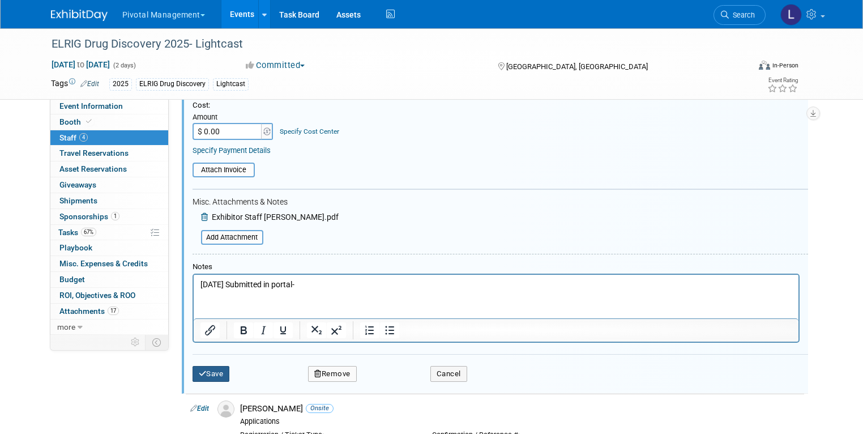
drag, startPoint x: 203, startPoint y: 368, endPoint x: 587, endPoint y: 233, distance: 407.5
click at [203, 368] on button "Save" at bounding box center [210, 374] width 37 height 16
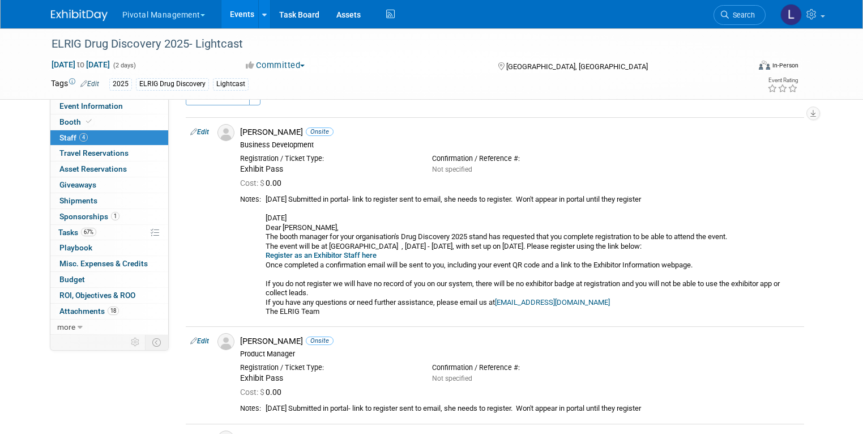
scroll to position [18, 0]
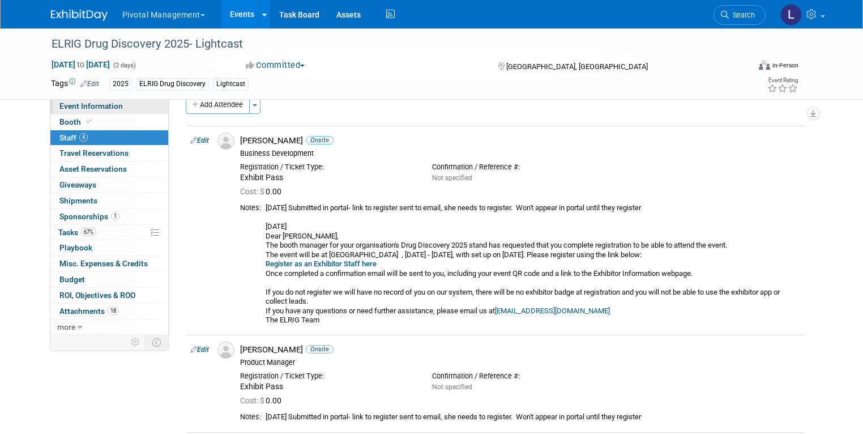
click at [62, 102] on span "Event Information" at bounding box center [90, 105] width 63 height 9
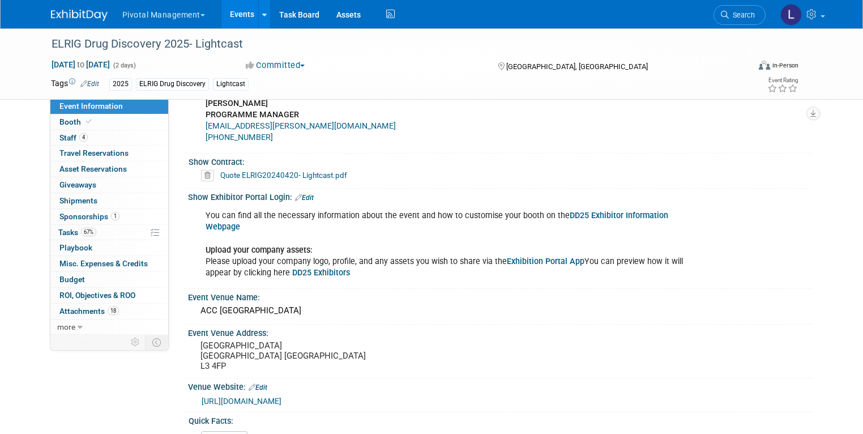
scroll to position [996, 0]
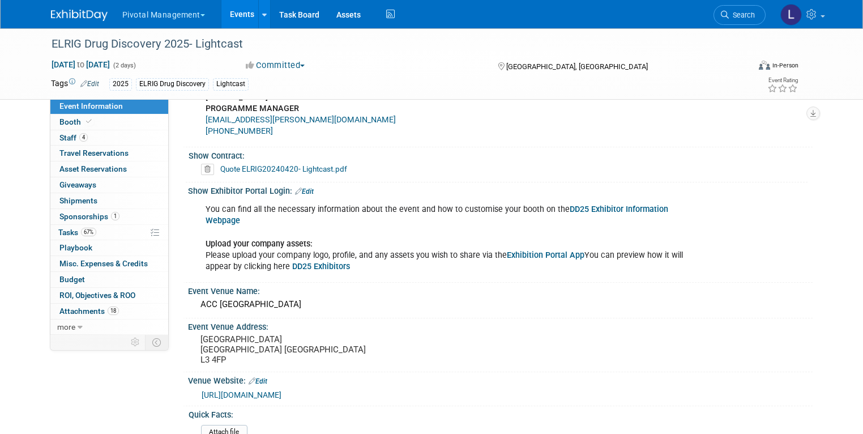
click at [611, 204] on link "DD25 Exhibitor Information Webpage" at bounding box center [436, 214] width 462 height 21
click at [534, 250] on link "Exhibition Portal App" at bounding box center [546, 255] width 78 height 10
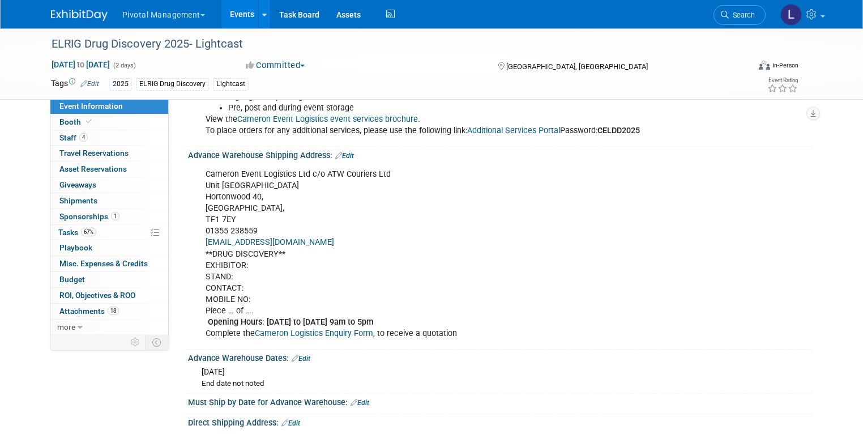
scroll to position [1522, 0]
click at [65, 135] on span "Staff 4" at bounding box center [73, 137] width 28 height 9
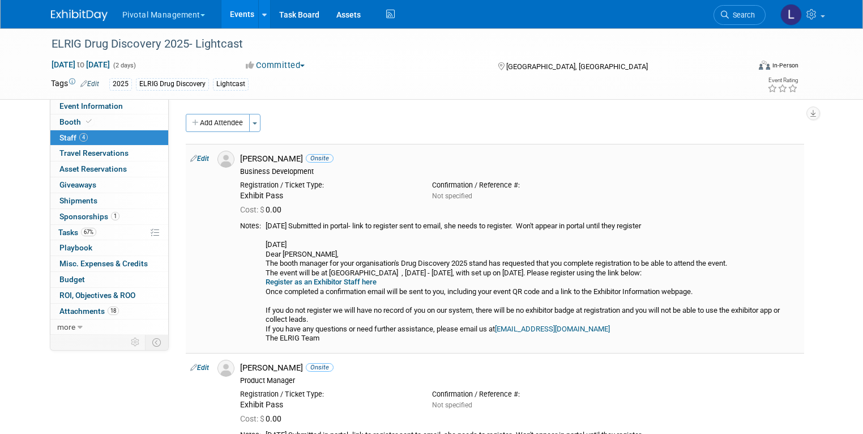
click at [196, 157] on link "Edit" at bounding box center [199, 159] width 19 height 8
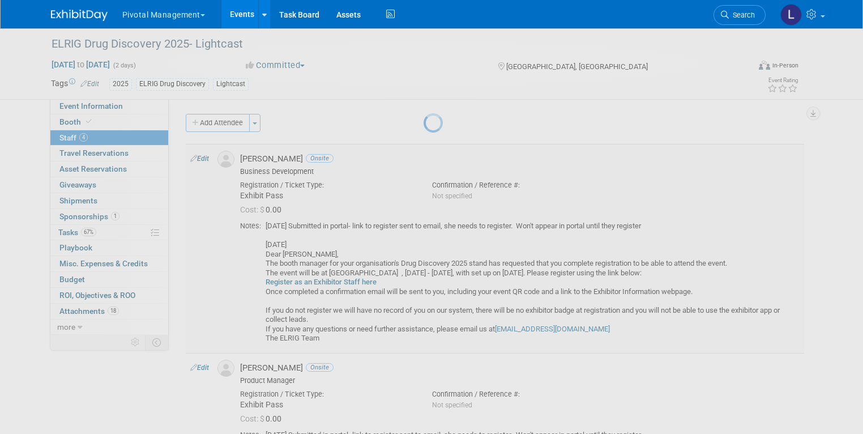
select select "5b022b84-7aa2-49e5-8a38-0b274a6efa99"
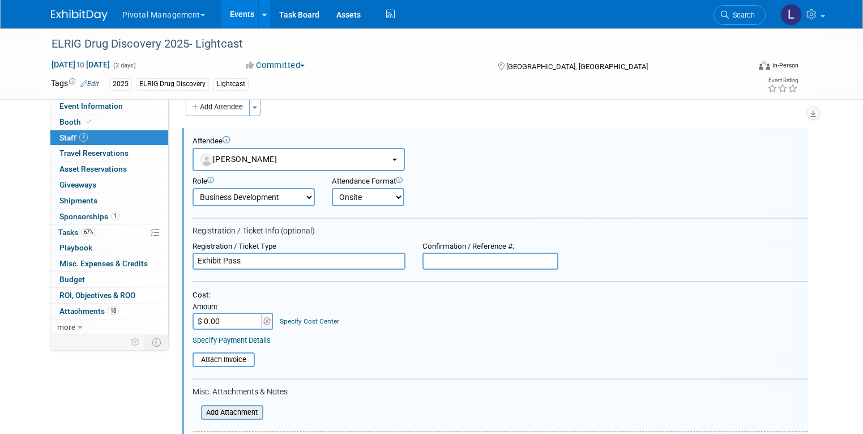
click at [234, 410] on input "file" at bounding box center [194, 412] width 135 height 12
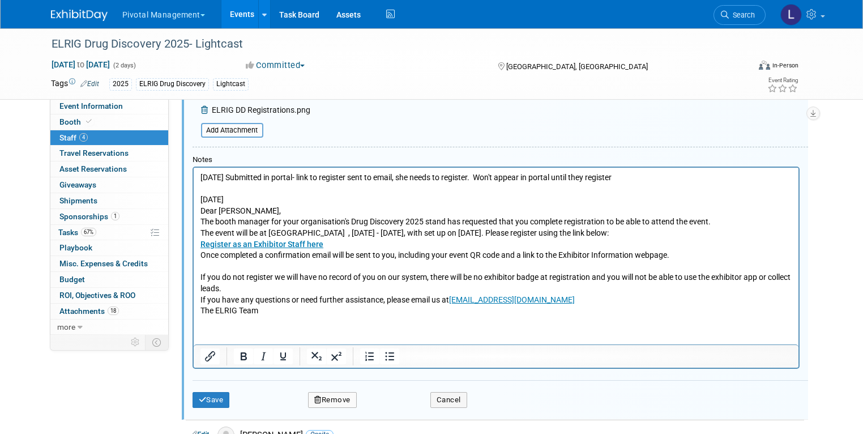
scroll to position [361, 0]
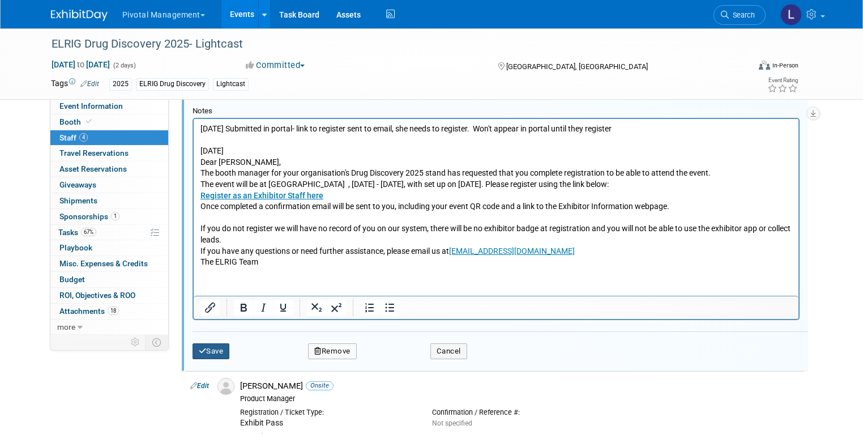
click at [199, 347] on icon "submit" at bounding box center [203, 350] width 8 height 7
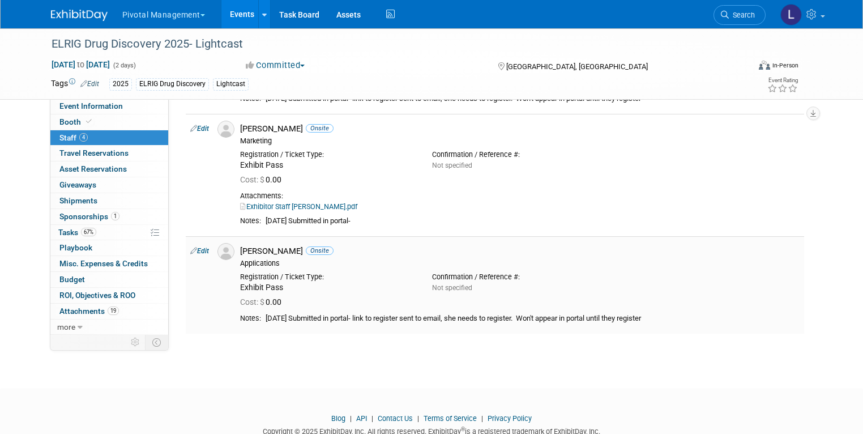
click at [198, 251] on link "Edit" at bounding box center [199, 251] width 19 height 8
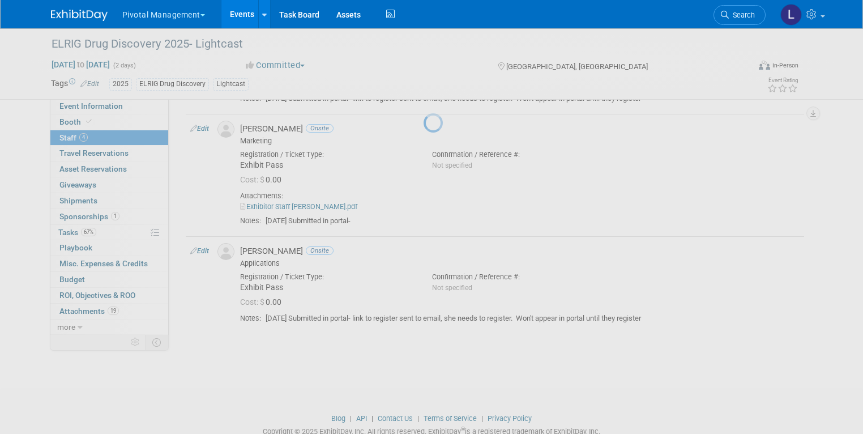
select select "4b608816-3bd0-4a64-ab7a-3d9bb6a61d1e"
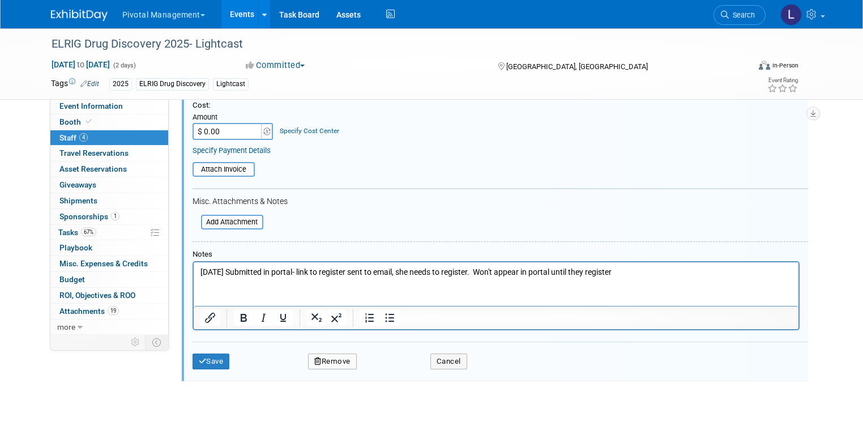
scroll to position [735, 0]
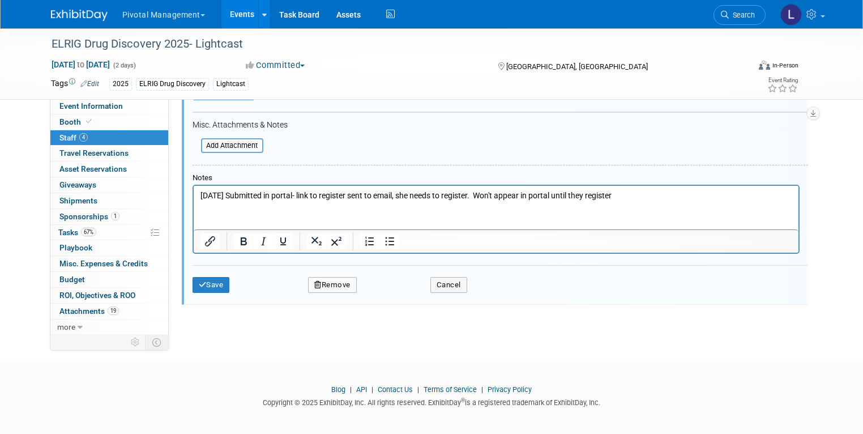
click at [277, 201] on html "7/21/25 Submitted in portal- link to register sent to email, she needs to regis…" at bounding box center [495, 193] width 605 height 16
drag, startPoint x: 233, startPoint y: 196, endPoint x: 665, endPoint y: 199, distance: 431.9
click at [665, 199] on p "7/21/25 Submitted in portal- link to register sent to email, she needs to regis…" at bounding box center [496, 195] width 592 height 11
click at [202, 289] on div "Save Remove Cancel" at bounding box center [499, 283] width 615 height 36
click at [285, 199] on p "7/21/25" at bounding box center [496, 195] width 592 height 11
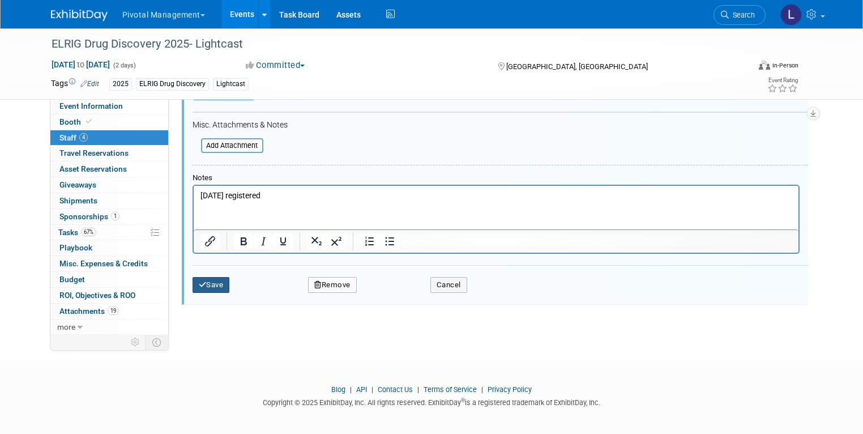
click at [208, 283] on button "Save" at bounding box center [210, 285] width 37 height 16
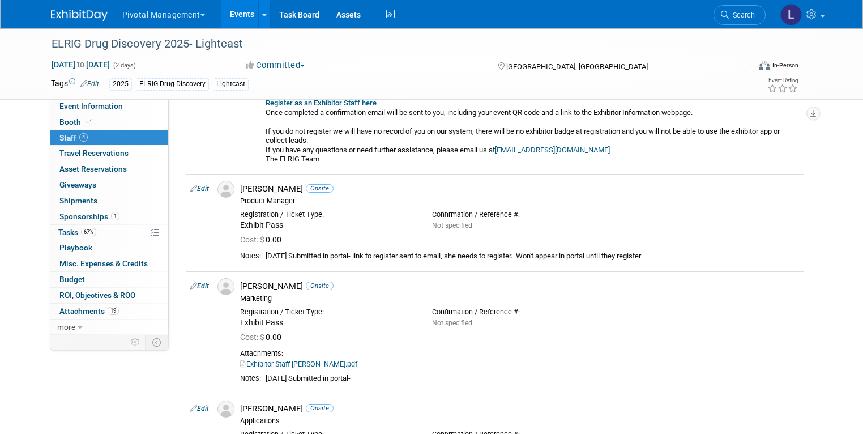
scroll to position [201, 0]
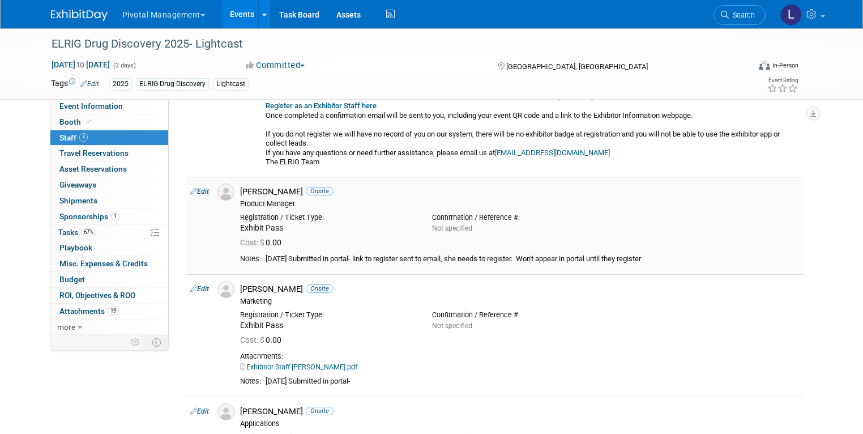
click at [196, 190] on link "Edit" at bounding box center [199, 191] width 19 height 8
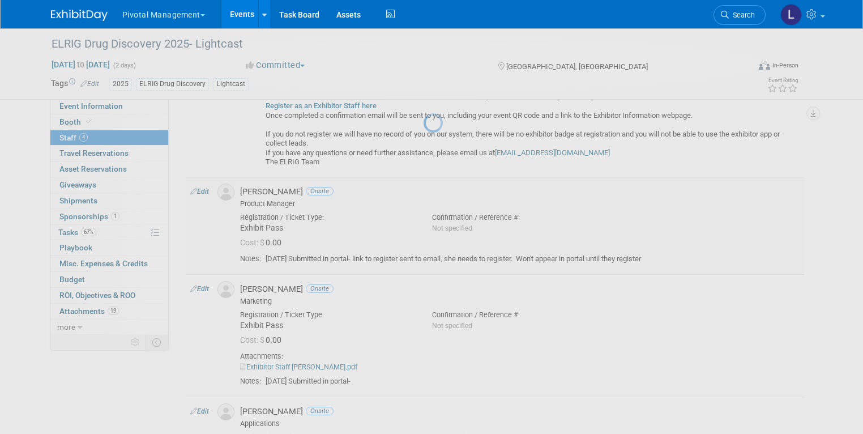
select select "8872bfa4-1f37-44c0-8422-40ab147dd2be"
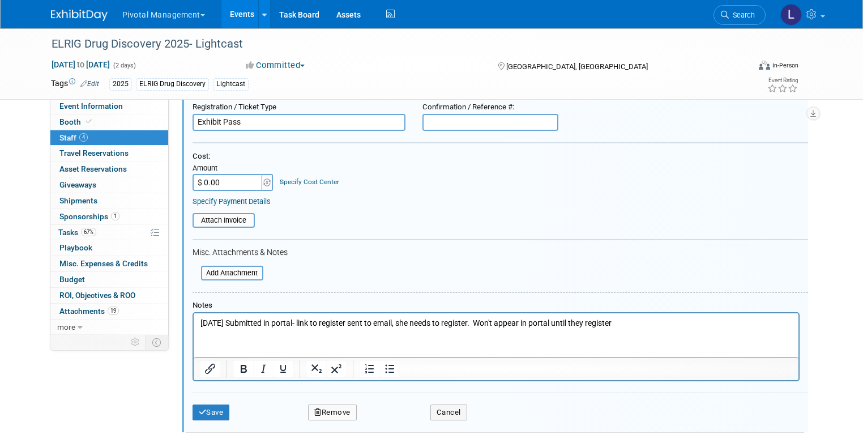
scroll to position [394, 0]
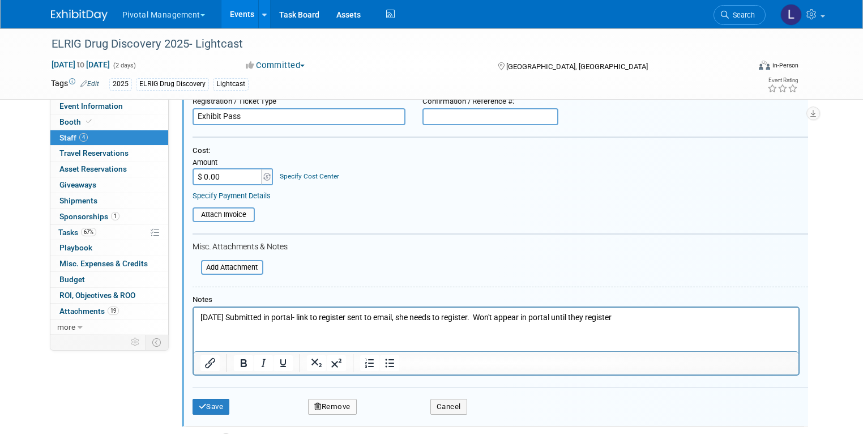
drag, startPoint x: 301, startPoint y: 315, endPoint x: 694, endPoint y: 322, distance: 392.9
click at [695, 320] on p "7/21/25 Submitted in portal- link to register sent to email, she needs to regis…" at bounding box center [496, 316] width 592 height 11
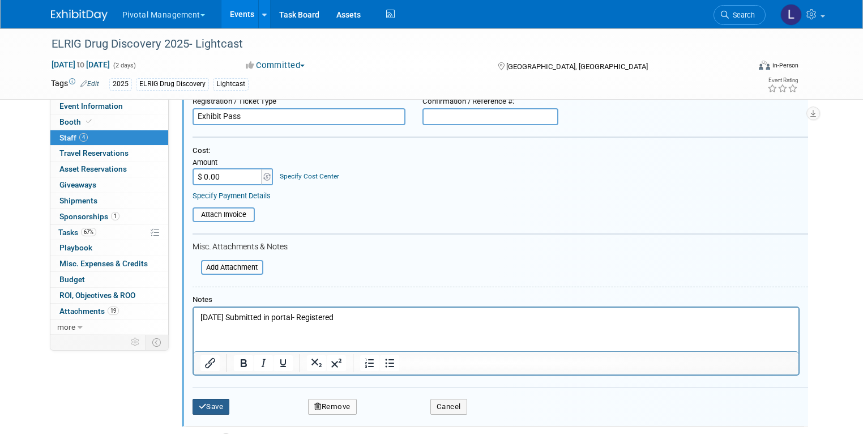
click at [211, 403] on button "Save" at bounding box center [210, 407] width 37 height 16
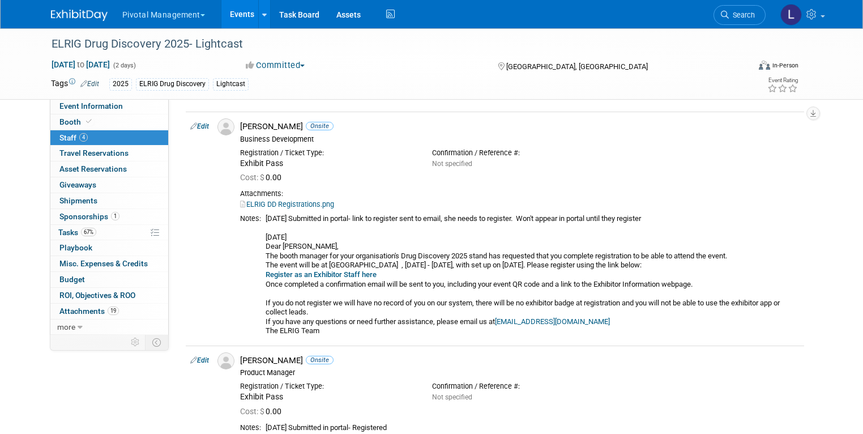
scroll to position [24, 0]
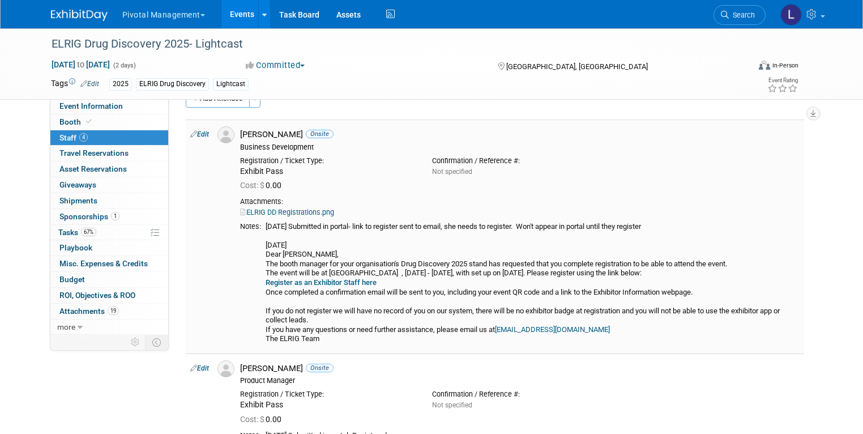
click at [190, 130] on link "Edit" at bounding box center [199, 134] width 19 height 8
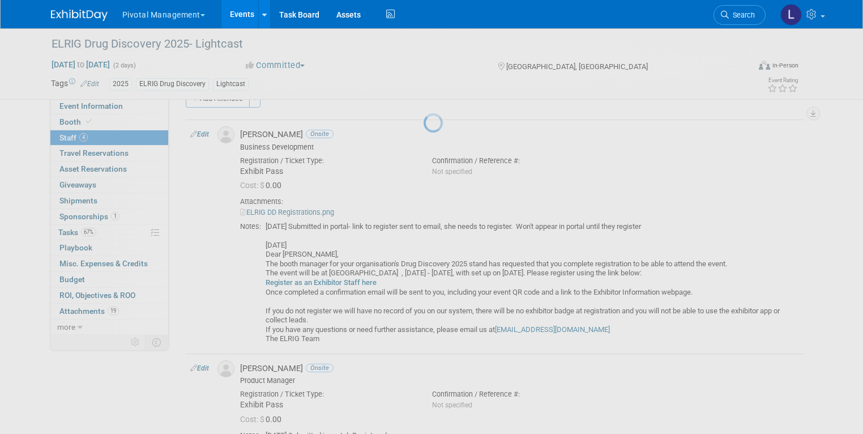
select select "5b022b84-7aa2-49e5-8a38-0b274a6efa99"
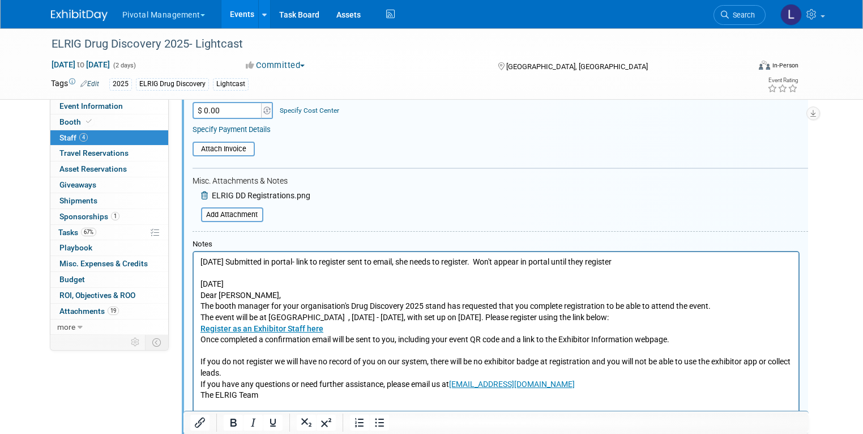
scroll to position [245, 0]
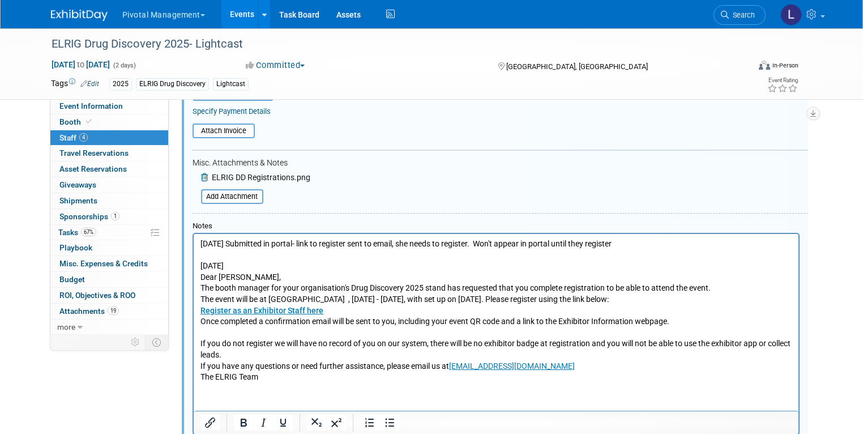
drag, startPoint x: 231, startPoint y: 245, endPoint x: 656, endPoint y: 249, distance: 424.6
click at [656, 249] on p "7/21/25 Submitted in portal- link to register sent to email, she needs to regis…" at bounding box center [496, 310] width 592 height 144
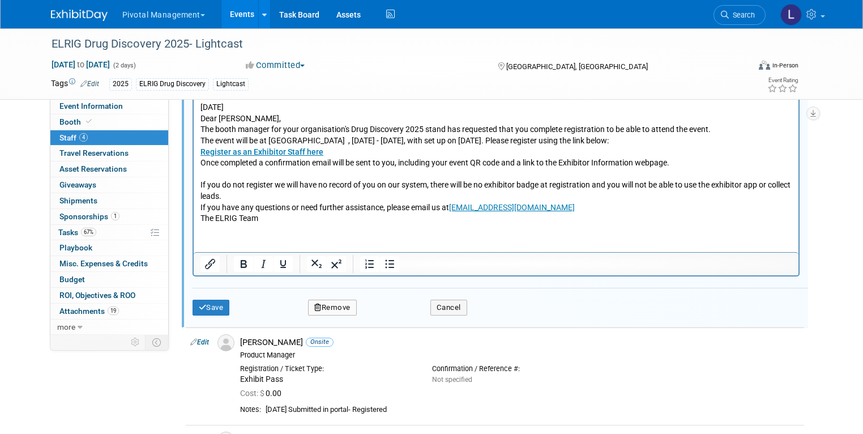
scroll to position [437, 0]
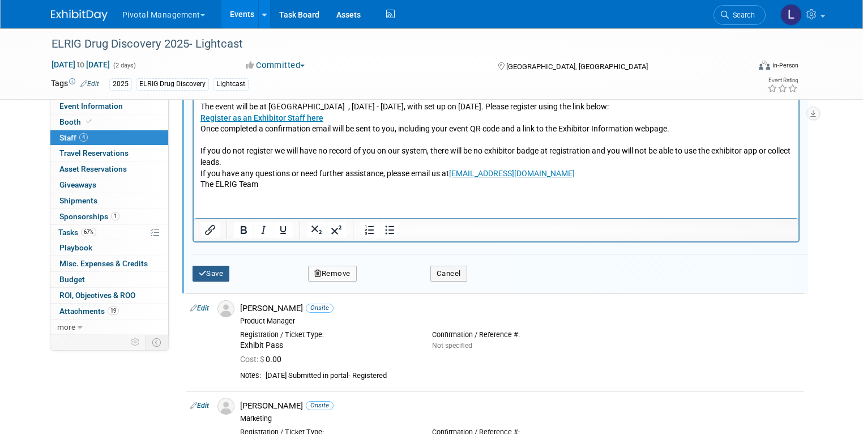
click at [205, 270] on button "Save" at bounding box center [210, 273] width 37 height 16
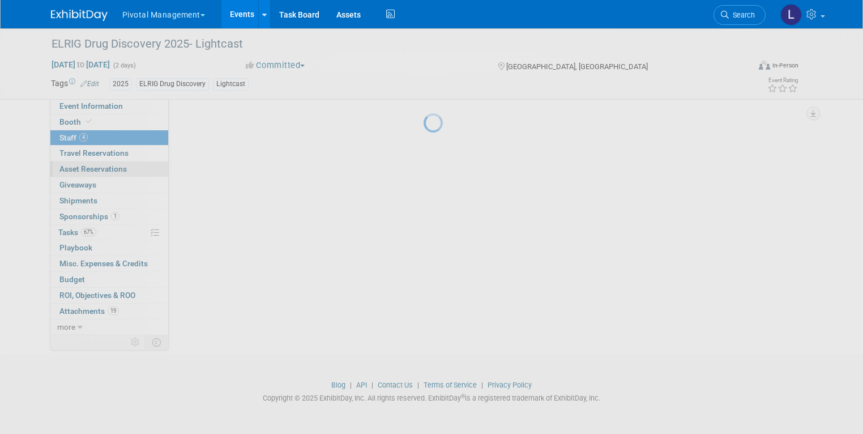
scroll to position [394, 0]
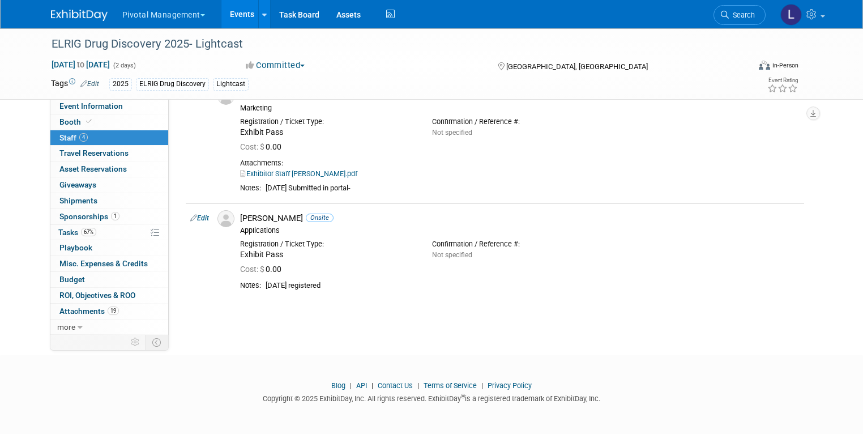
click at [88, 220] on span "Sponsorships 1" at bounding box center [89, 216] width 60 height 9
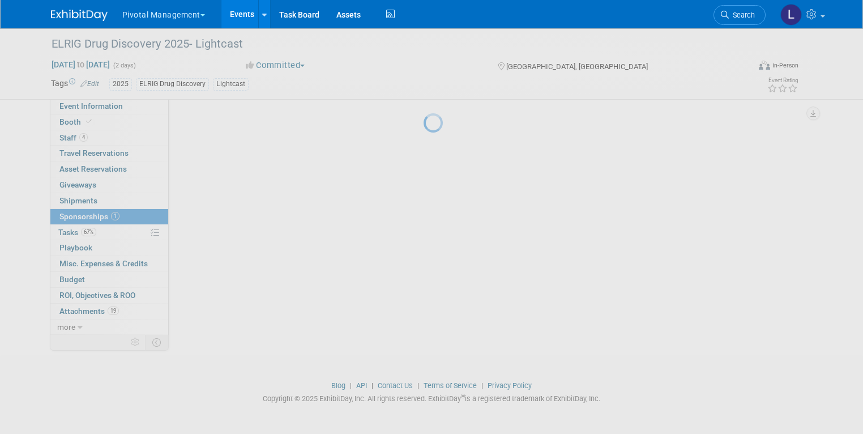
scroll to position [0, 0]
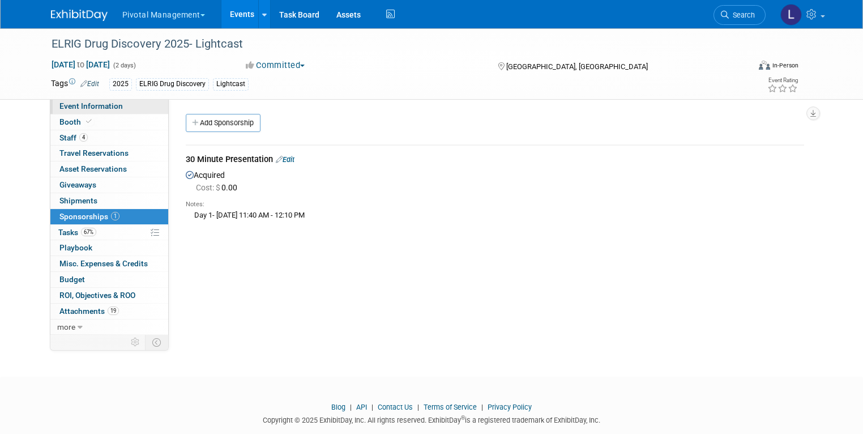
click at [84, 105] on span "Event Information" at bounding box center [90, 105] width 63 height 9
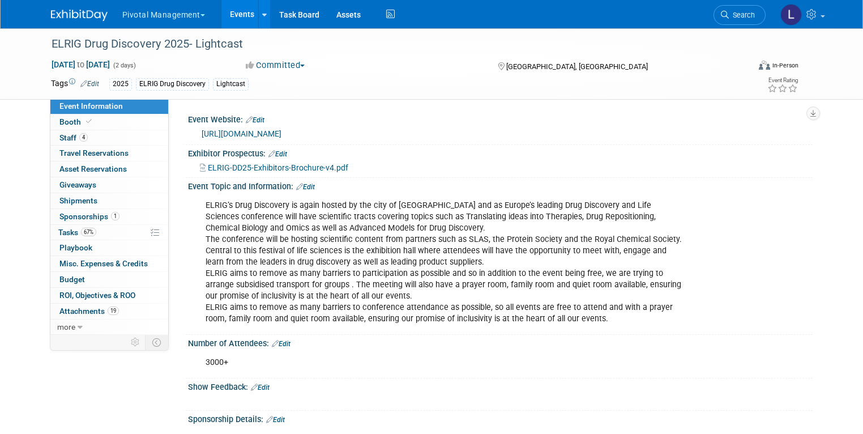
click at [265, 135] on link "https://elrig.org/portfolio/drug-discovery-2025/" at bounding box center [242, 133] width 80 height 9
click at [748, 15] on span "Search" at bounding box center [742, 15] width 26 height 8
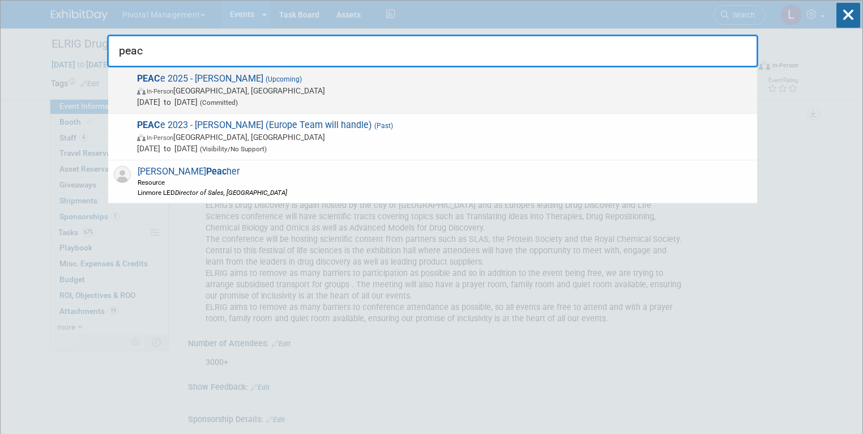
type input "peac"
click at [173, 88] on span "In-Person" at bounding box center [160, 91] width 27 height 7
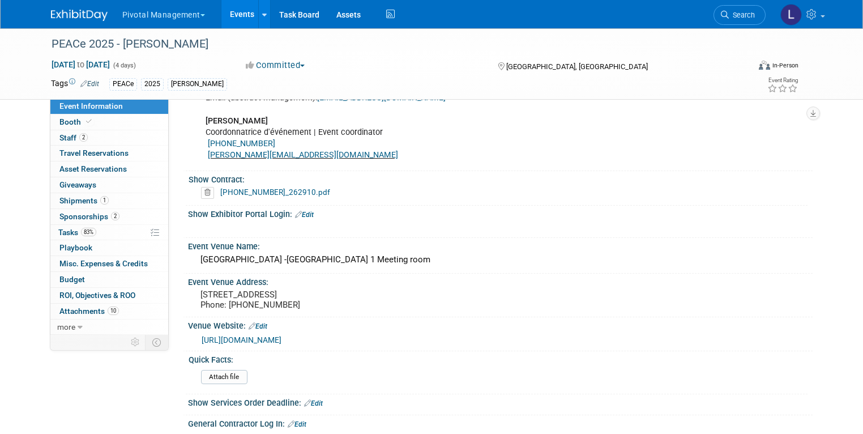
scroll to position [914, 0]
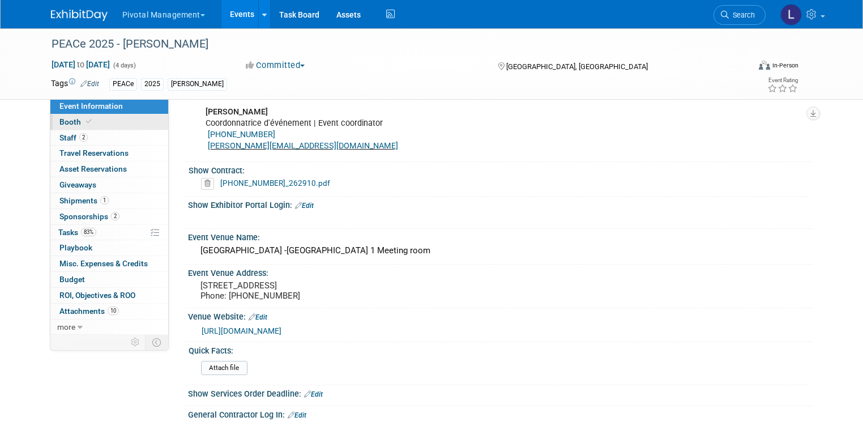
drag, startPoint x: 97, startPoint y: 125, endPoint x: 108, endPoint y: 115, distance: 14.0
click at [97, 124] on link "Booth" at bounding box center [109, 121] width 118 height 15
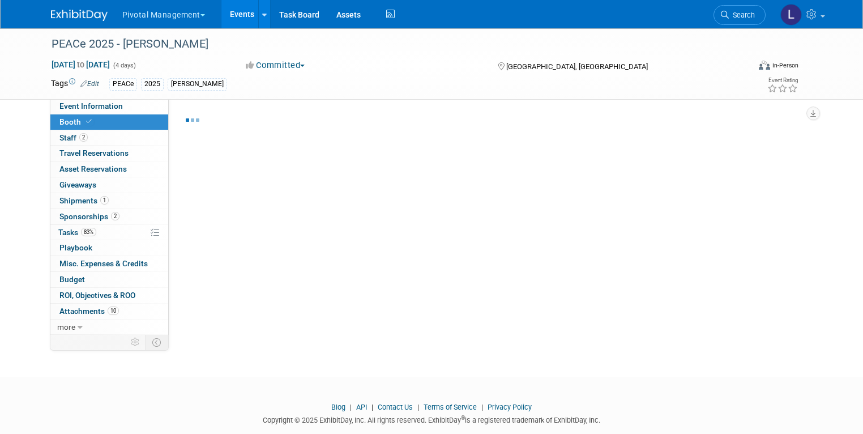
select select "Yes"
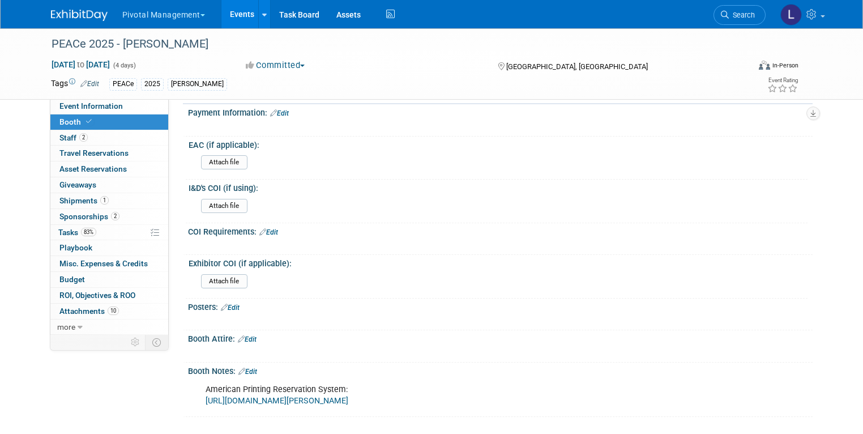
scroll to position [1356, 0]
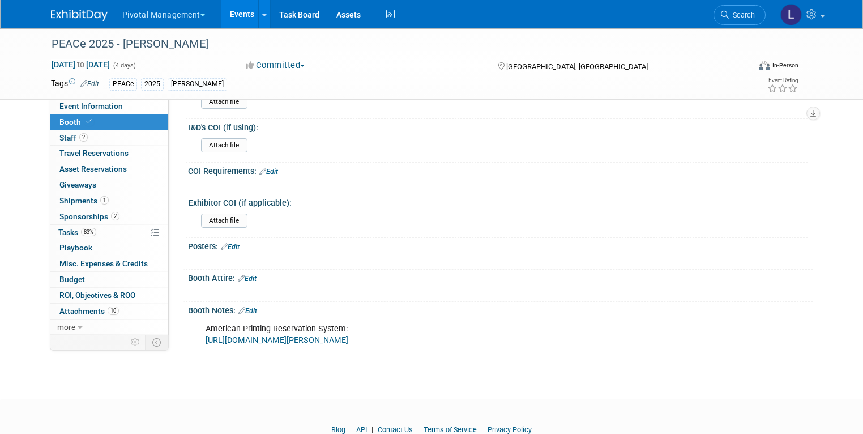
click at [296, 335] on link "[URL][DOMAIN_NAME][PERSON_NAME]" at bounding box center [276, 340] width 143 height 10
